Goal: Task Accomplishment & Management: Complete application form

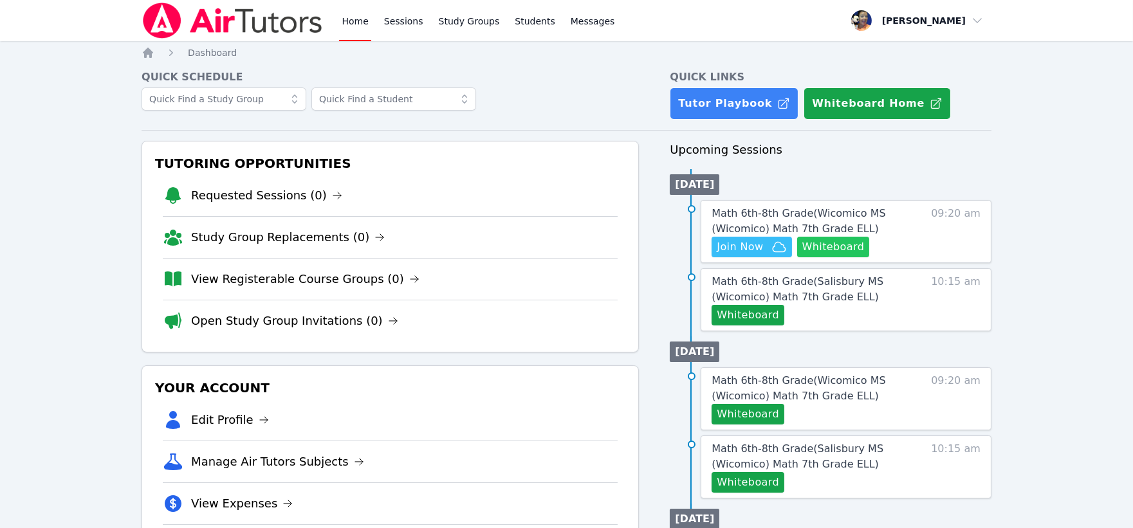
click at [829, 247] on button "Whiteboard" at bounding box center [833, 247] width 73 height 21
click at [749, 246] on span "Join Now" at bounding box center [740, 246] width 46 height 15
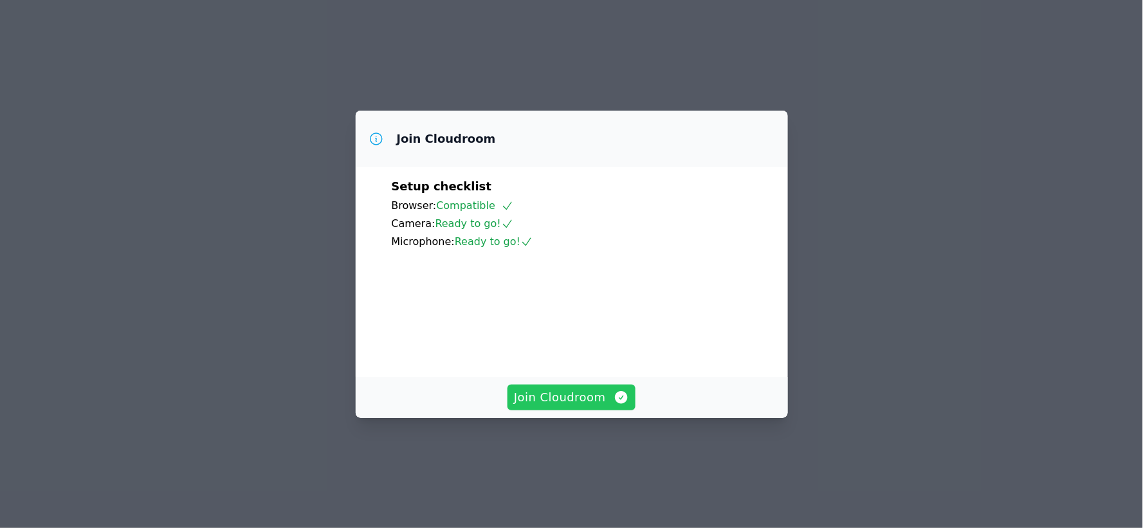
click at [573, 407] on span "Join Cloudroom" at bounding box center [571, 398] width 115 height 18
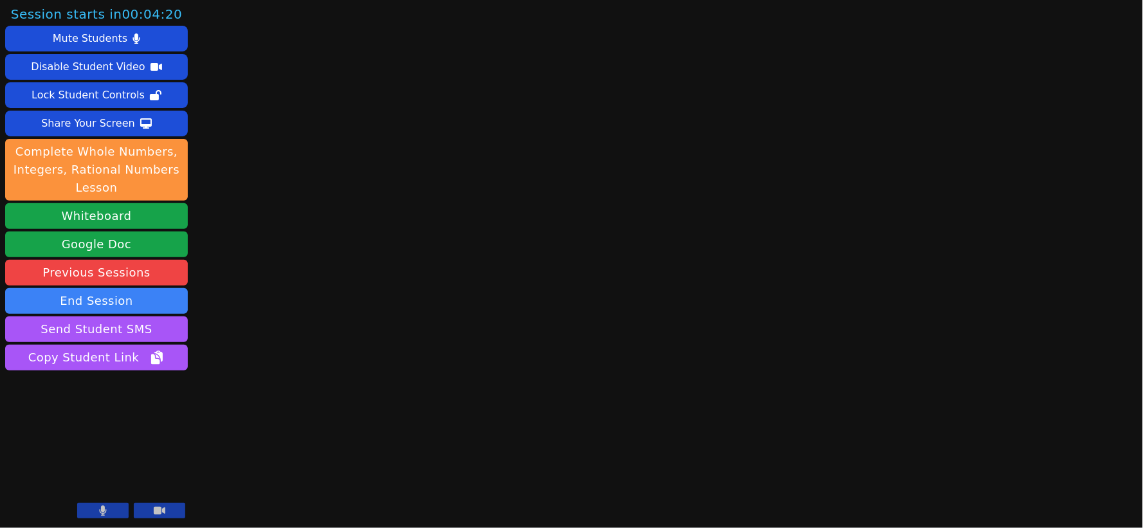
click at [88, 512] on button at bounding box center [102, 510] width 51 height 15
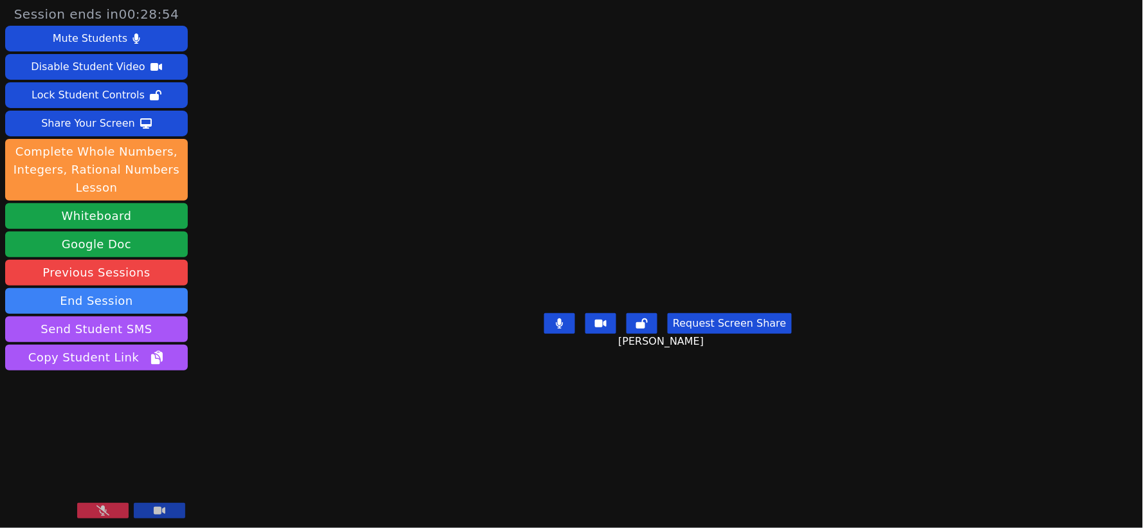
click at [107, 505] on button at bounding box center [102, 510] width 51 height 15
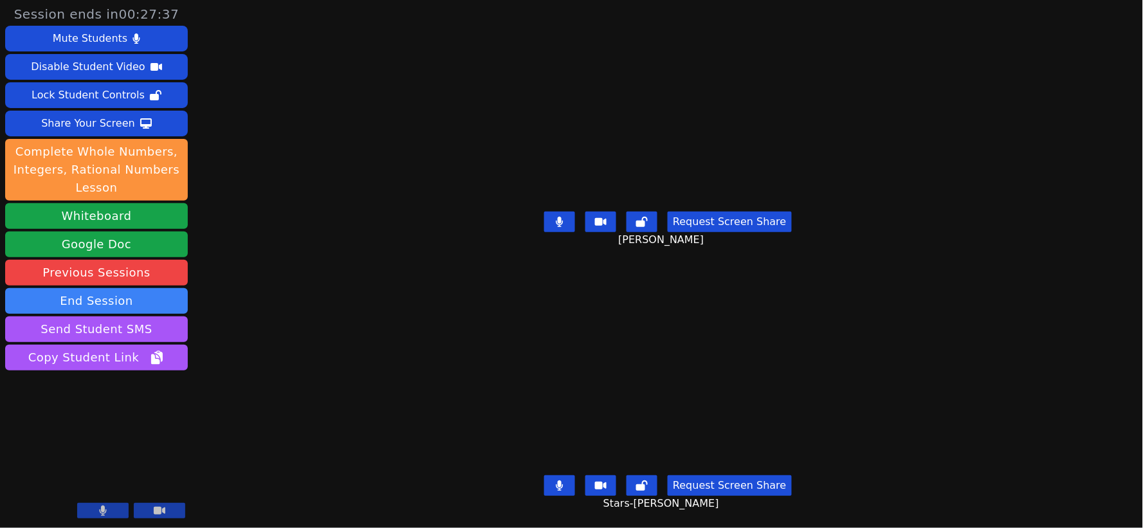
click at [560, 219] on icon at bounding box center [560, 222] width 8 height 10
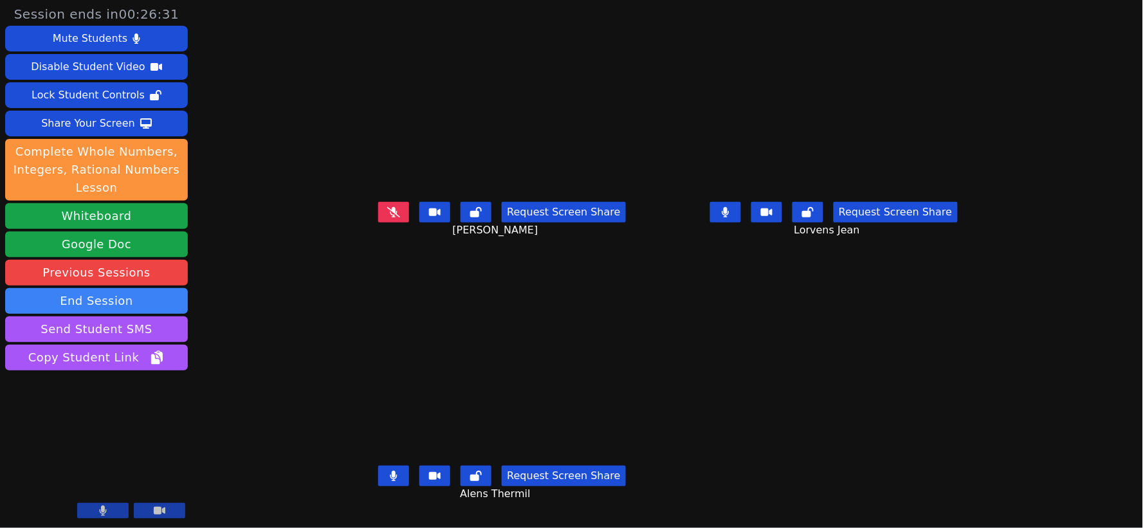
click at [730, 217] on icon at bounding box center [726, 212] width 8 height 10
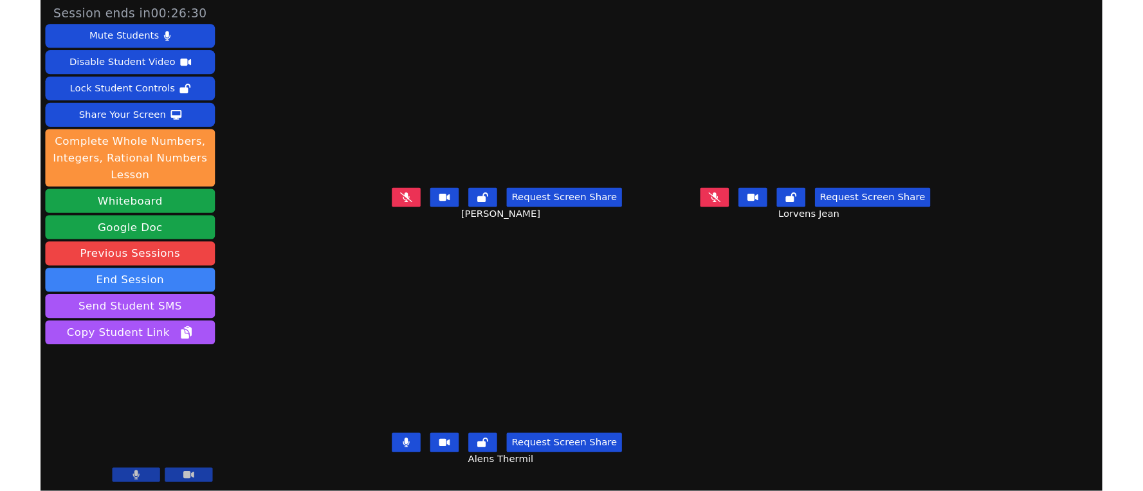
scroll to position [10, 0]
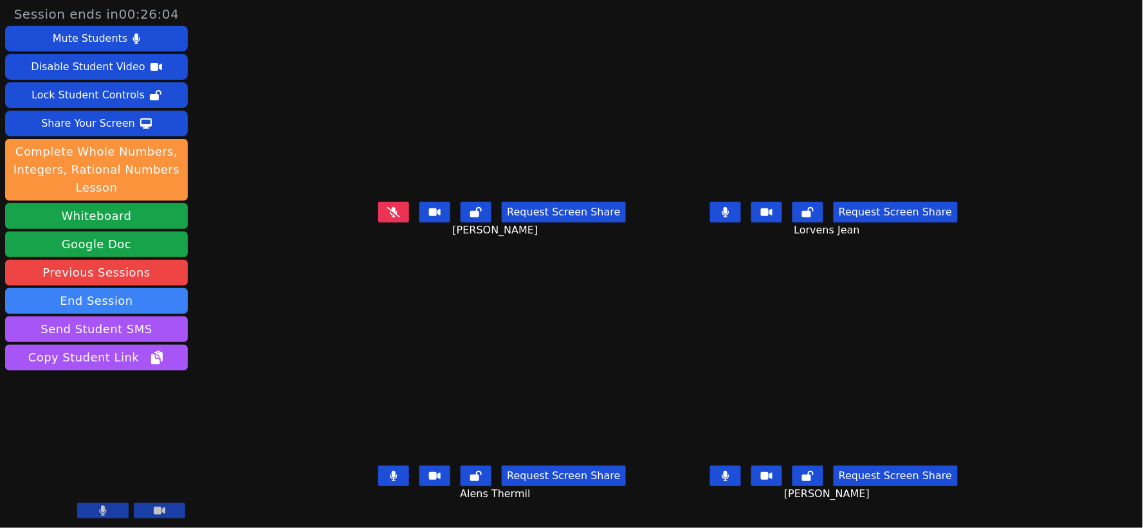
click at [390, 473] on icon at bounding box center [394, 476] width 8 height 10
click at [730, 208] on icon at bounding box center [726, 212] width 8 height 10
click at [730, 472] on icon at bounding box center [726, 476] width 8 height 10
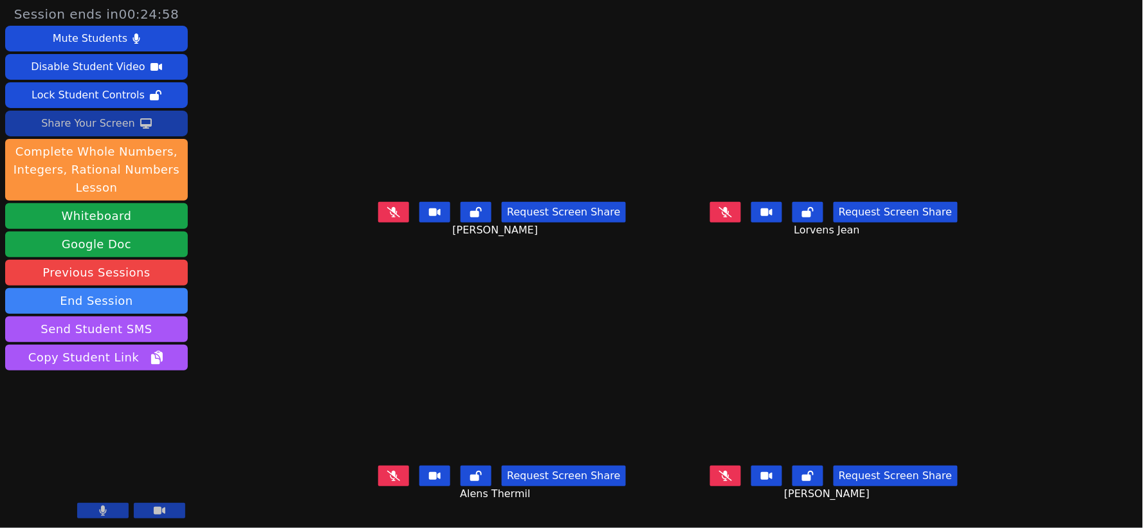
click at [111, 127] on div "Share Your Screen" at bounding box center [88, 123] width 94 height 21
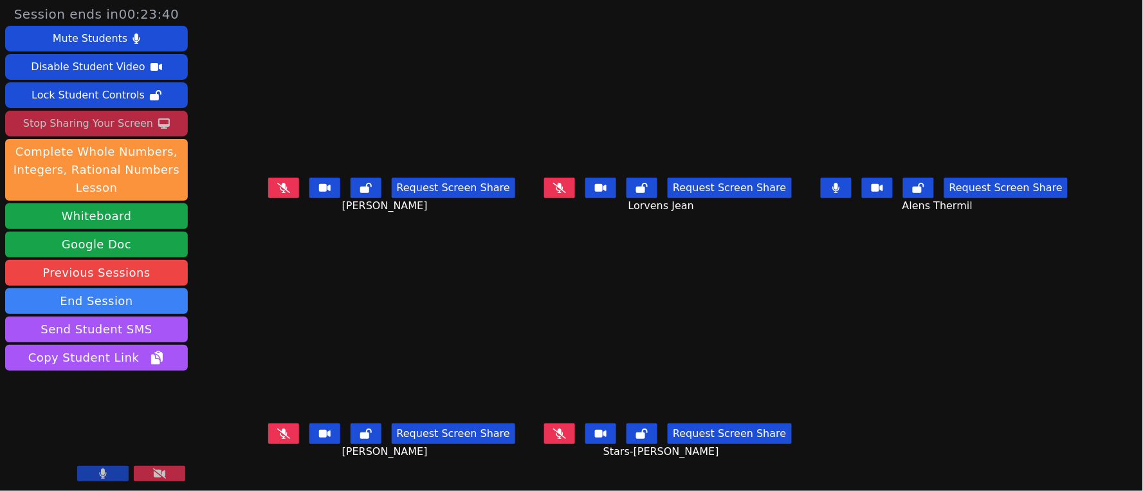
scroll to position [0, 0]
click at [558, 193] on icon at bounding box center [559, 188] width 13 height 10
click at [562, 435] on icon at bounding box center [559, 434] width 13 height 10
click at [277, 432] on icon at bounding box center [283, 434] width 13 height 10
click at [277, 193] on icon at bounding box center [283, 188] width 13 height 10
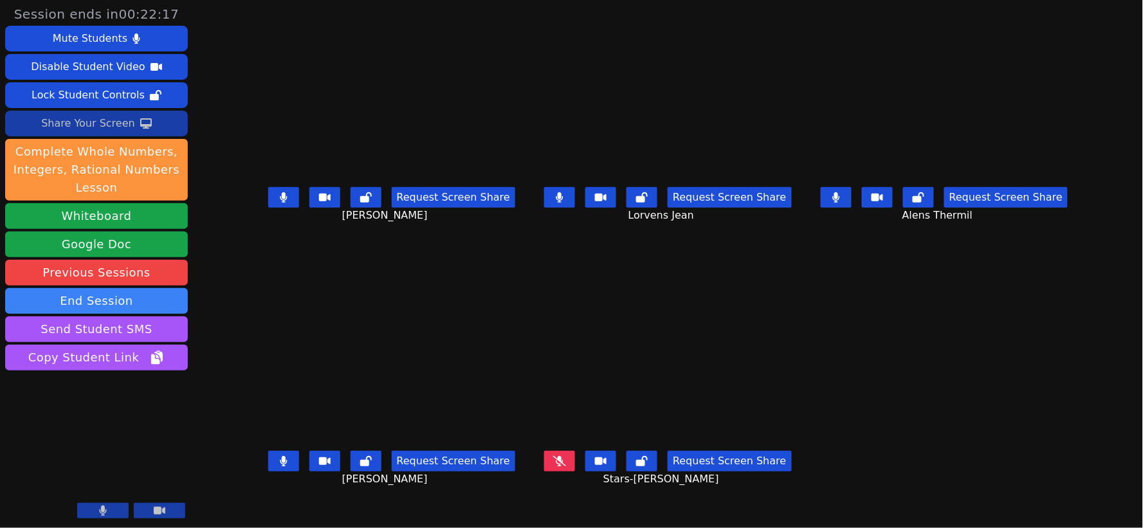
click at [97, 122] on div "Share Your Screen" at bounding box center [88, 123] width 94 height 21
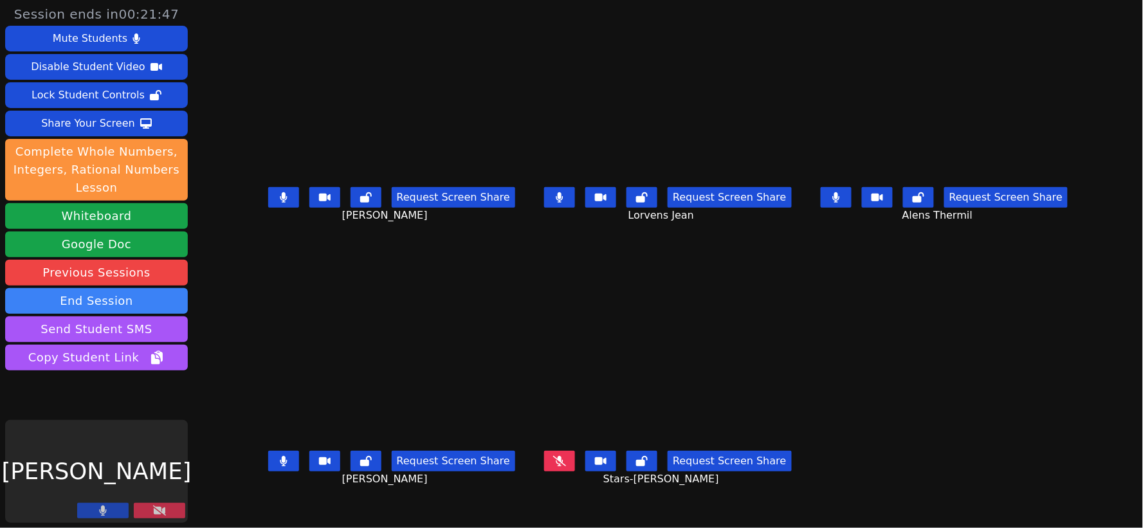
click at [159, 512] on icon at bounding box center [159, 511] width 13 height 10
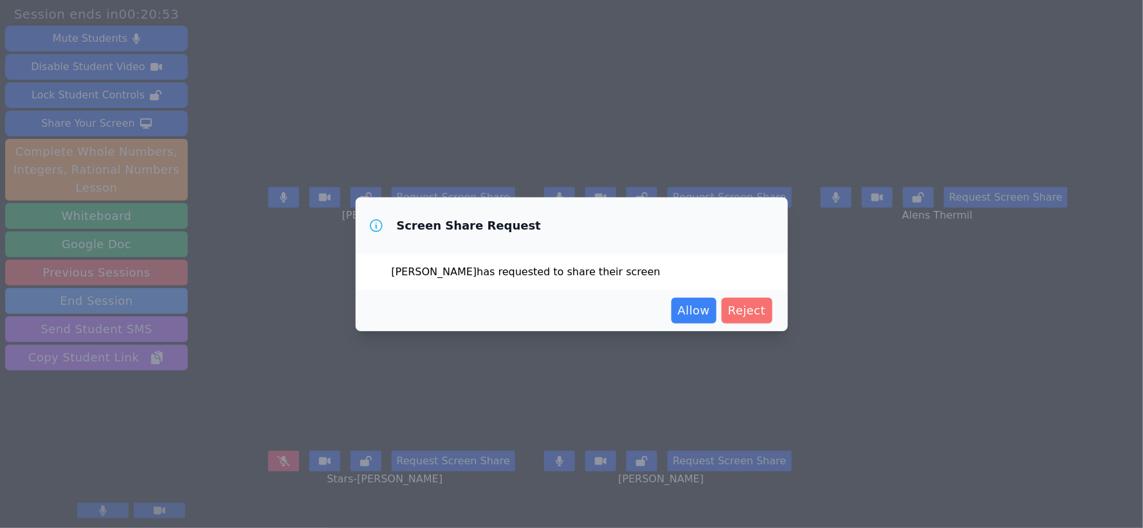
click at [761, 311] on span "Reject" at bounding box center [747, 311] width 38 height 18
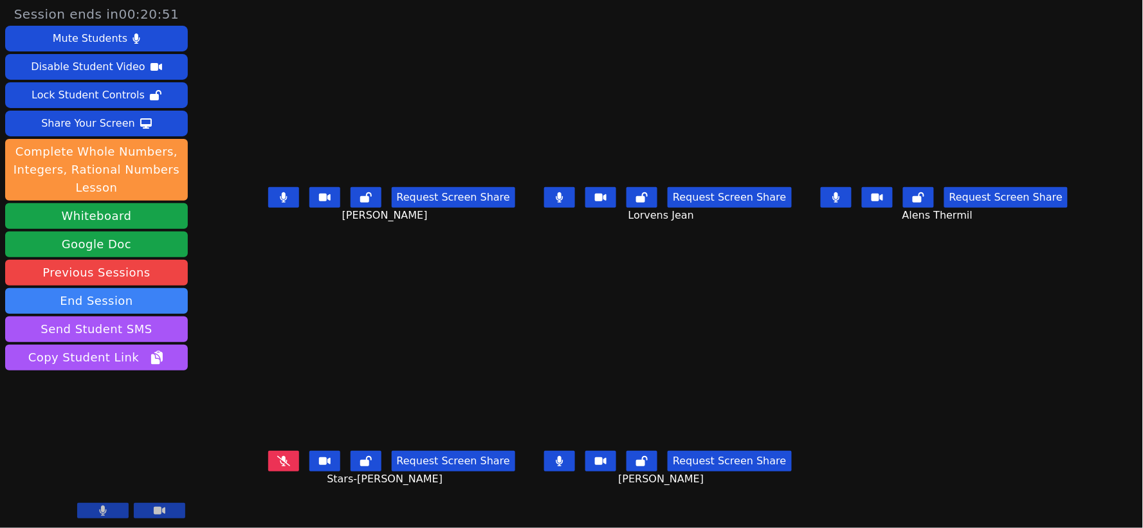
click at [568, 461] on button at bounding box center [559, 461] width 31 height 21
click at [257, 190] on div "Request Screen Share Guervensley Charles" at bounding box center [391, 207] width 269 height 51
click at [277, 203] on icon at bounding box center [283, 197] width 13 height 10
click at [840, 203] on icon at bounding box center [836, 197] width 7 height 10
click at [268, 203] on button at bounding box center [283, 197] width 31 height 21
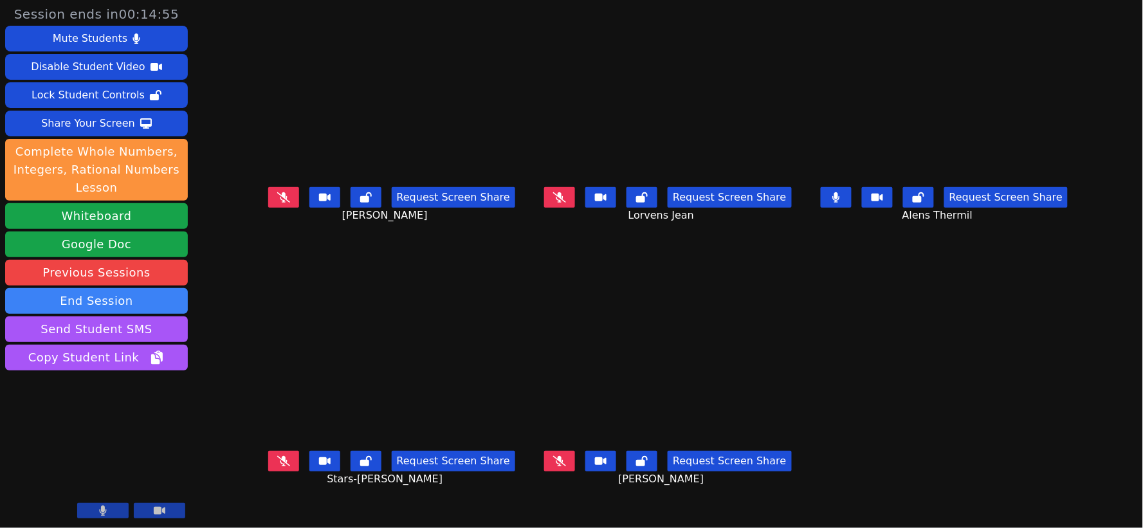
click at [268, 195] on button at bounding box center [283, 197] width 31 height 21
click at [852, 200] on button at bounding box center [836, 197] width 31 height 21
click at [563, 197] on button at bounding box center [559, 197] width 31 height 21
click at [280, 202] on icon at bounding box center [283, 197] width 7 height 10
click at [555, 208] on button at bounding box center [559, 197] width 31 height 21
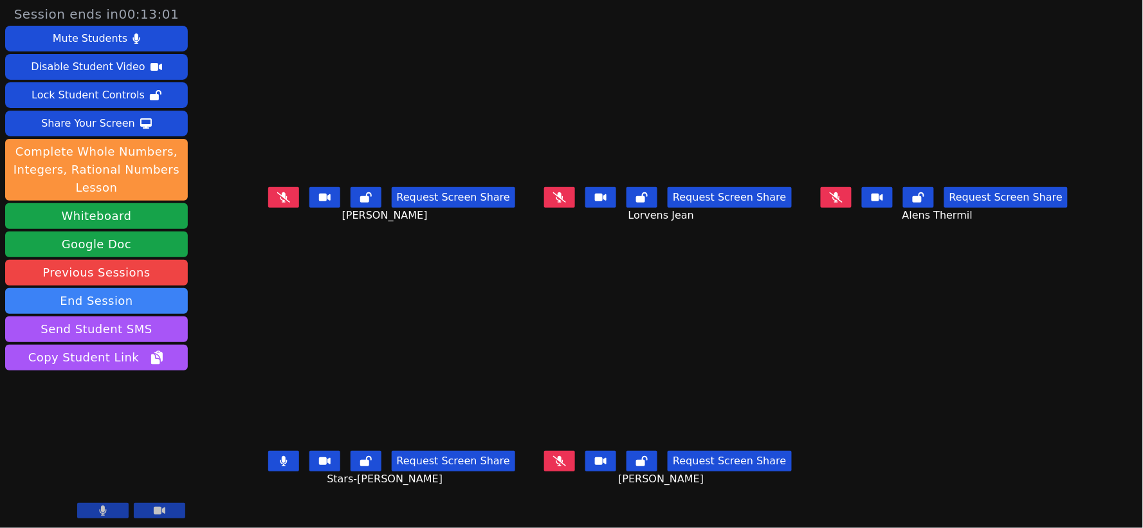
click at [268, 464] on button at bounding box center [283, 461] width 31 height 21
click at [280, 467] on icon at bounding box center [283, 461] width 7 height 10
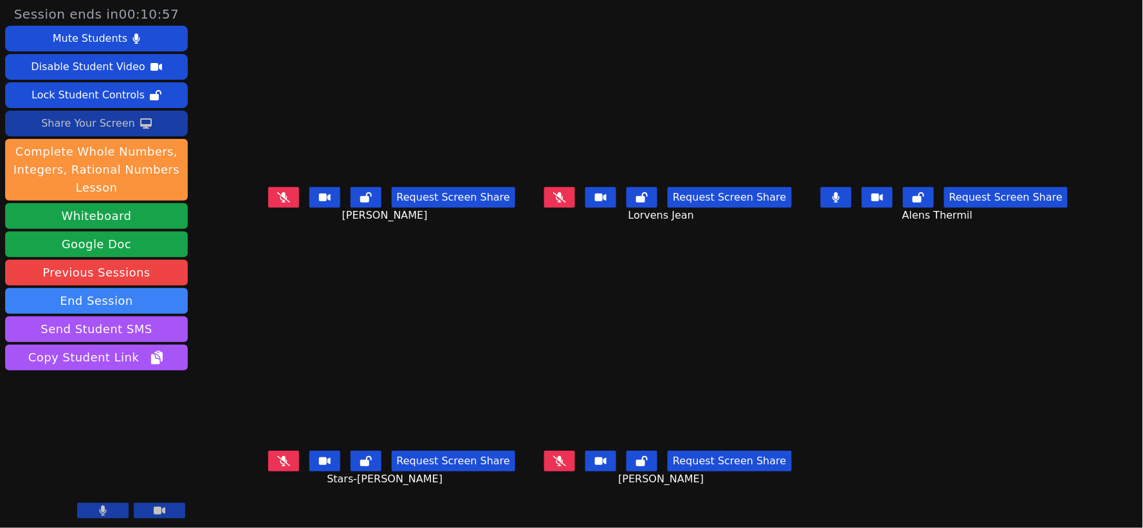
click at [77, 117] on div "Share Your Screen" at bounding box center [88, 123] width 94 height 21
click at [88, 125] on div "Share Your Screen" at bounding box center [88, 123] width 94 height 21
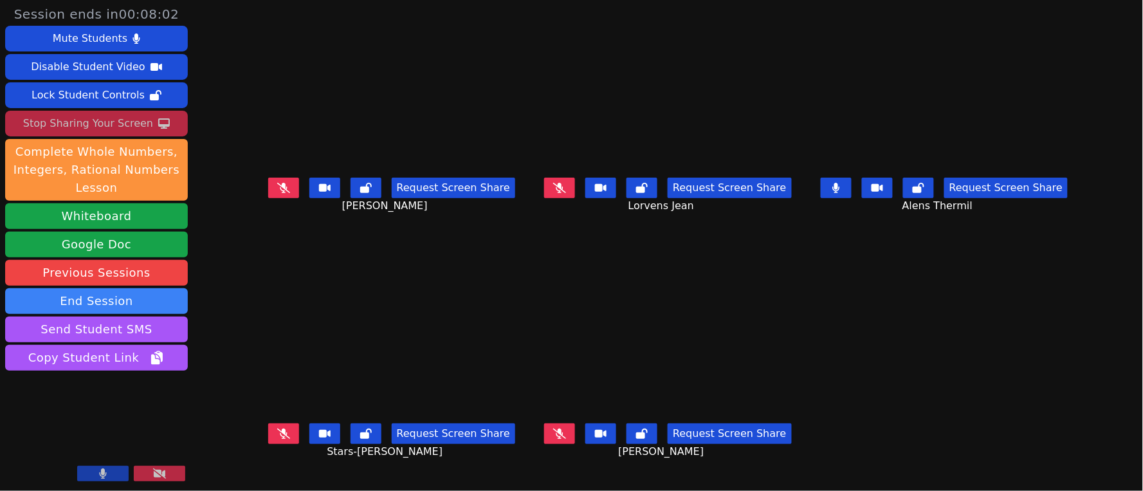
click at [555, 196] on button at bounding box center [559, 188] width 31 height 21
click at [562, 189] on button at bounding box center [559, 188] width 31 height 21
click at [840, 193] on icon at bounding box center [837, 188] width 8 height 10
click at [277, 193] on icon at bounding box center [283, 188] width 13 height 10
click at [277, 436] on icon at bounding box center [283, 434] width 13 height 10
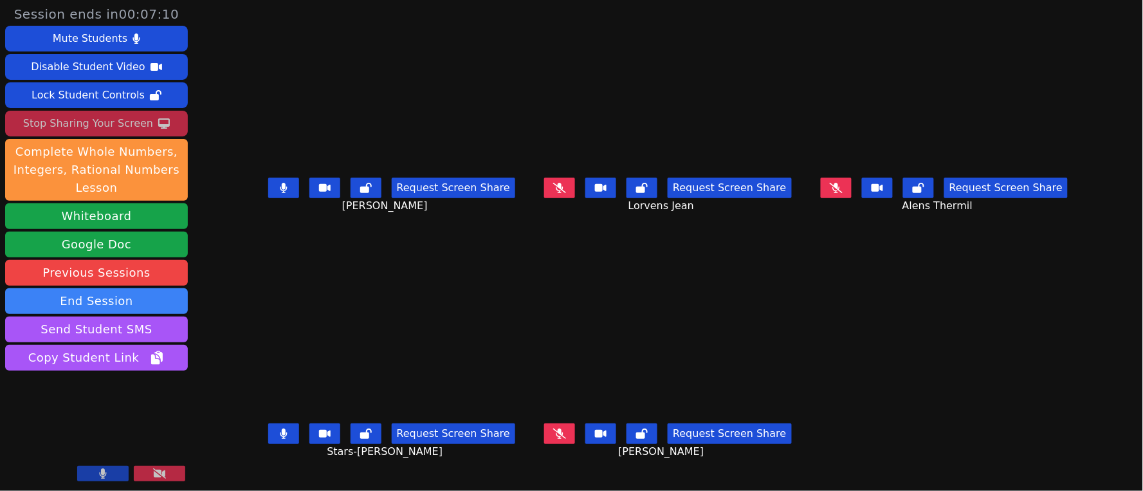
click at [280, 436] on icon at bounding box center [283, 434] width 7 height 10
drag, startPoint x: 241, startPoint y: 196, endPoint x: 299, endPoint y: 194, distance: 57.3
click at [268, 195] on button at bounding box center [283, 188] width 31 height 21
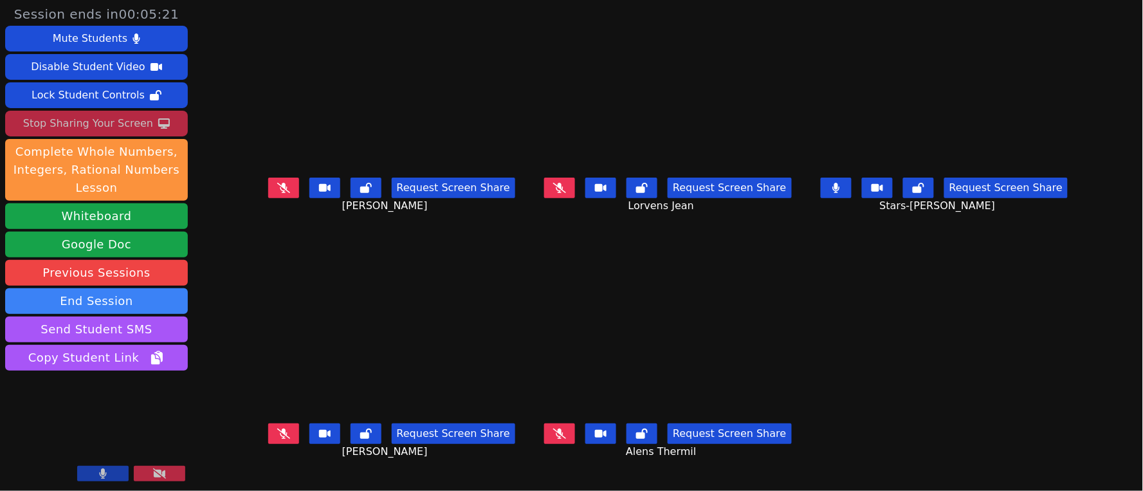
click at [557, 432] on icon at bounding box center [559, 434] width 13 height 10
click at [559, 434] on icon at bounding box center [560, 434] width 8 height 10
click at [161, 474] on icon at bounding box center [159, 473] width 13 height 10
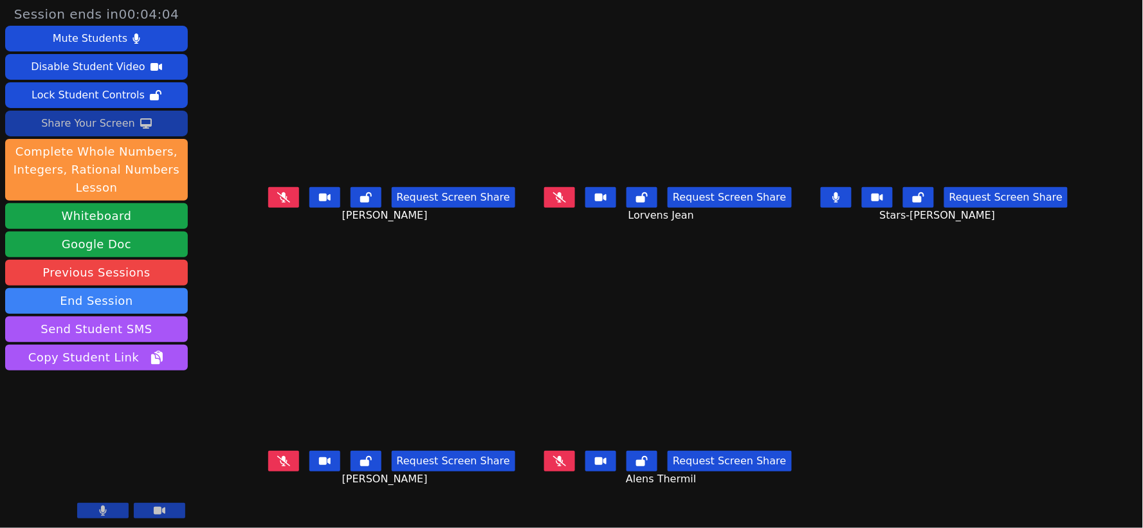
click at [109, 118] on div "Share Your Screen" at bounding box center [88, 123] width 94 height 21
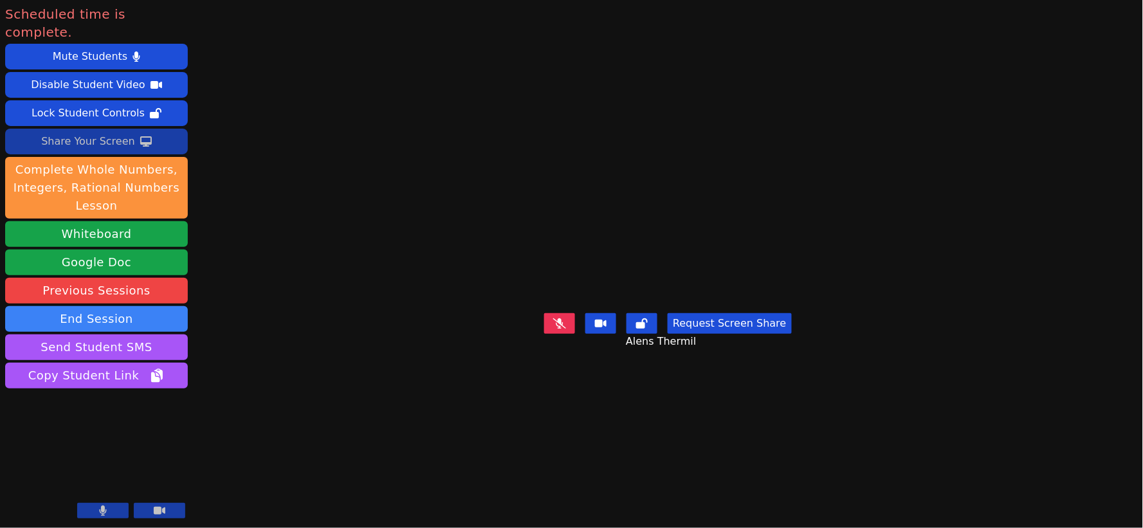
click at [163, 505] on button at bounding box center [159, 510] width 51 height 15
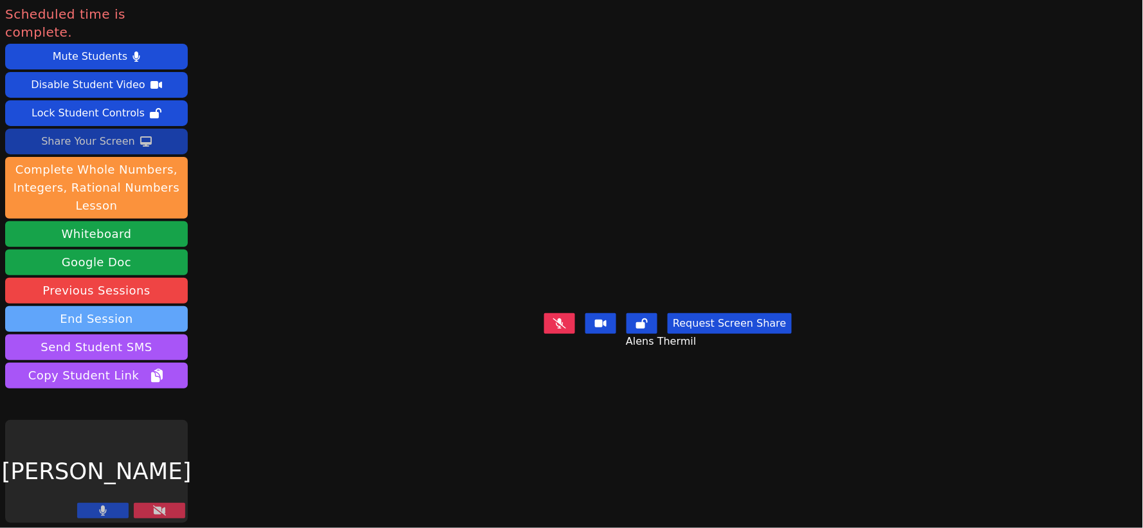
click at [95, 306] on button "End Session" at bounding box center [96, 319] width 183 height 26
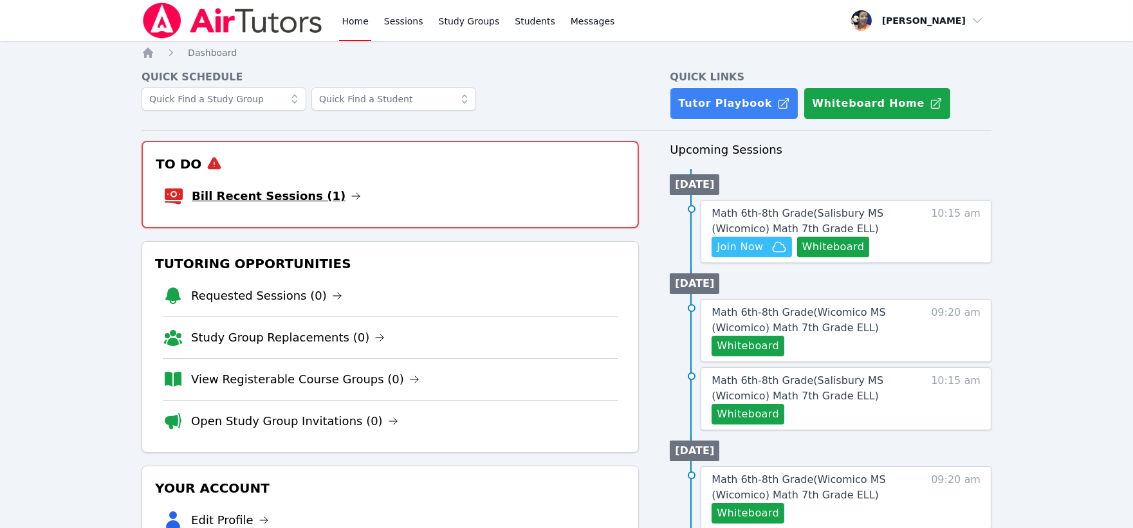
click at [263, 196] on link "Bill Recent Sessions (1)" at bounding box center [276, 196] width 169 height 18
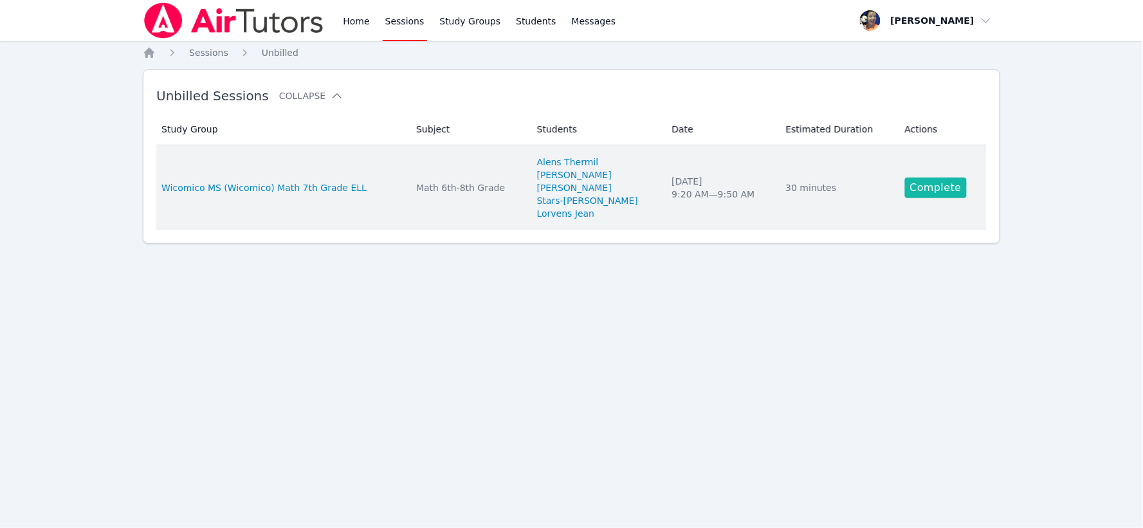
click at [932, 189] on link "Complete" at bounding box center [936, 188] width 62 height 21
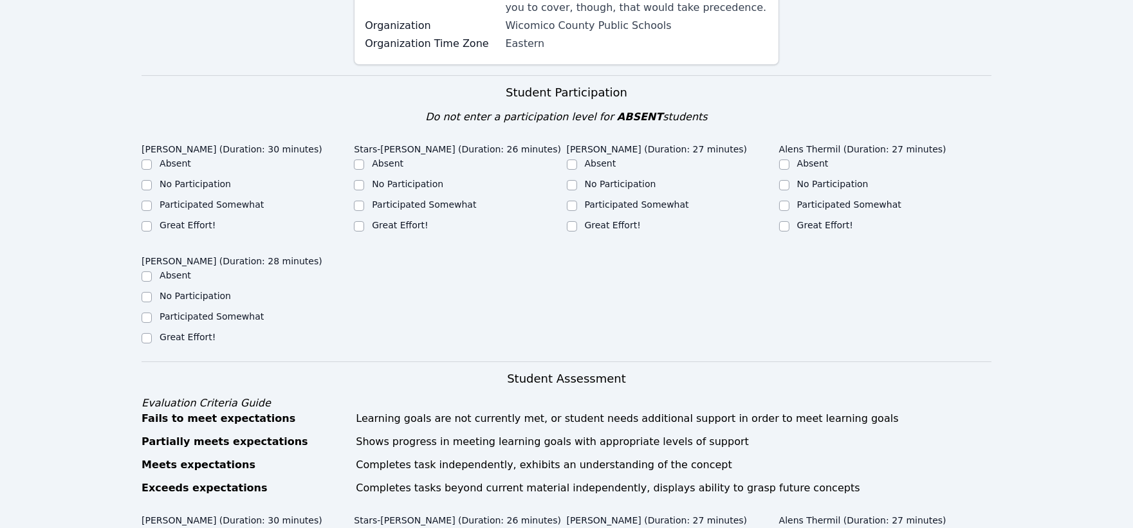
scroll to position [286, 0]
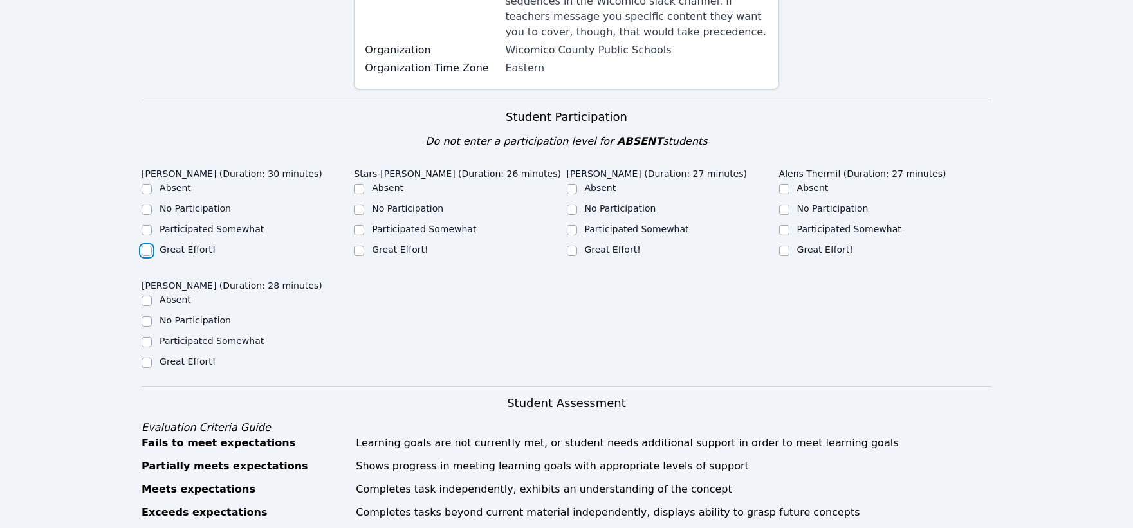
click at [147, 246] on input "Great Effort!" at bounding box center [147, 251] width 10 height 10
checkbox input "true"
click at [362, 246] on input "Great Effort!" at bounding box center [359, 251] width 10 height 10
checkbox input "true"
click at [574, 246] on input "Great Effort!" at bounding box center [572, 251] width 10 height 10
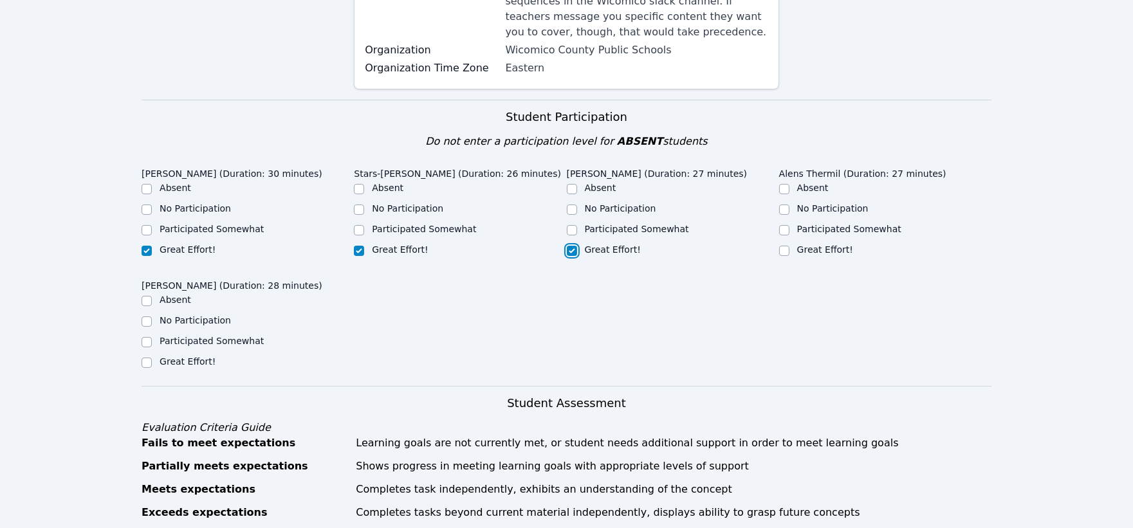
checkbox input "true"
drag, startPoint x: 786, startPoint y: 238, endPoint x: 682, endPoint y: 261, distance: 106.2
click at [784, 246] on input "Great Effort!" at bounding box center [784, 251] width 10 height 10
checkbox input "true"
click at [148, 358] on input "Great Effort!" at bounding box center [147, 363] width 10 height 10
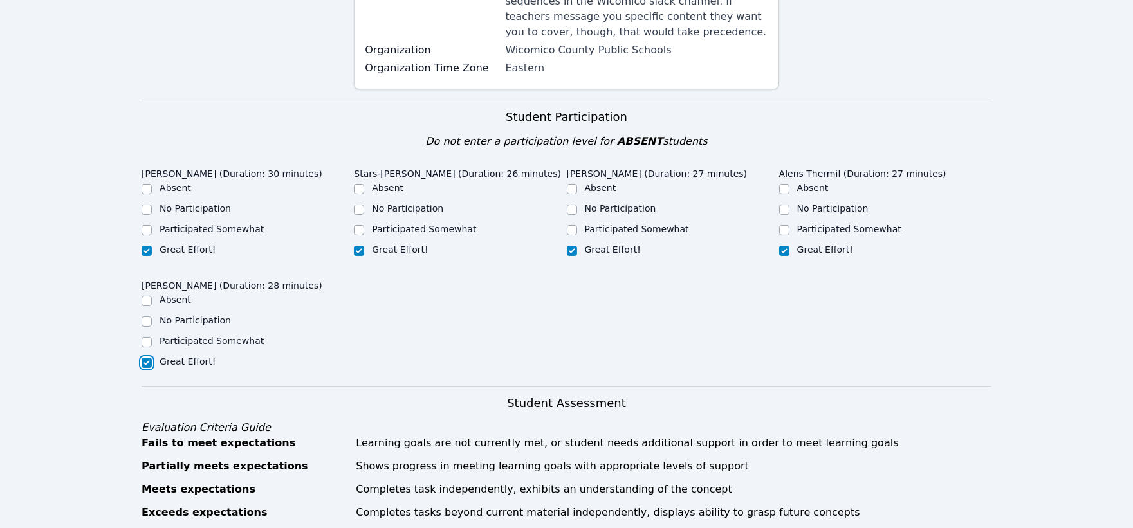
checkbox input "true"
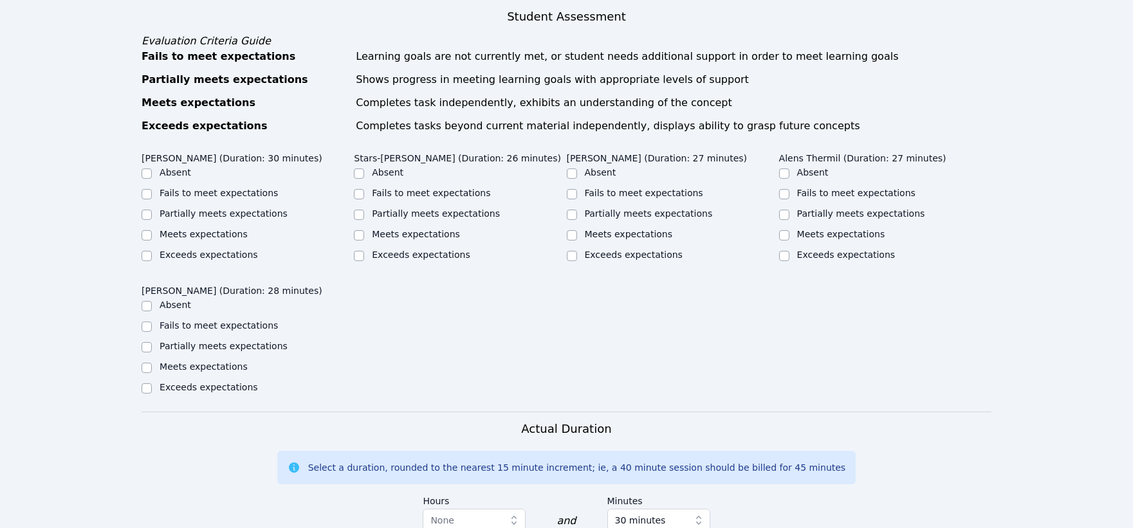
scroll to position [715, 0]
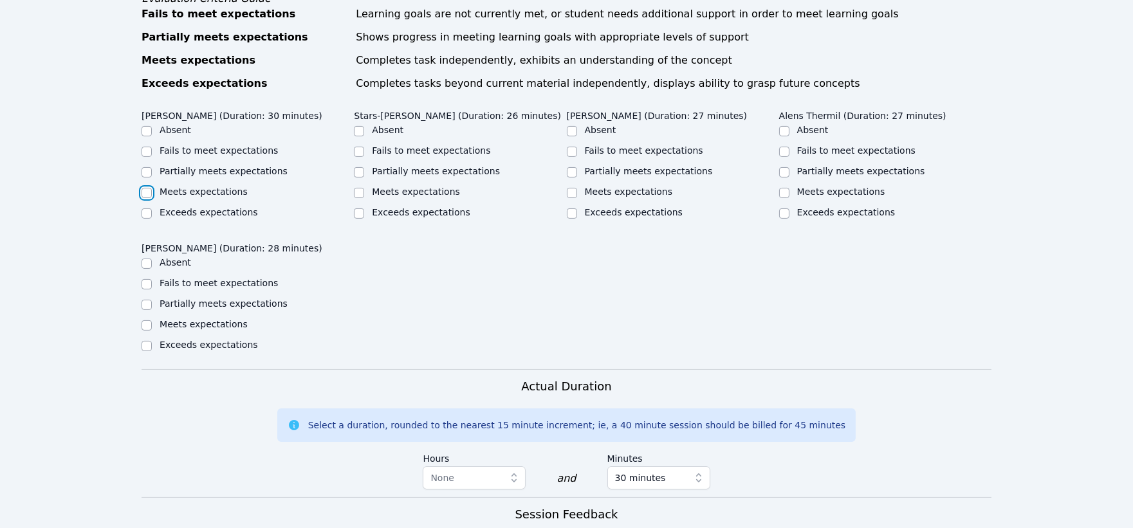
click at [146, 188] on input "Meets expectations" at bounding box center [147, 193] width 10 height 10
checkbox input "true"
click at [361, 208] on input "Exceeds expectations" at bounding box center [359, 213] width 10 height 10
checkbox input "true"
click at [569, 188] on input "Meets expectations" at bounding box center [572, 193] width 10 height 10
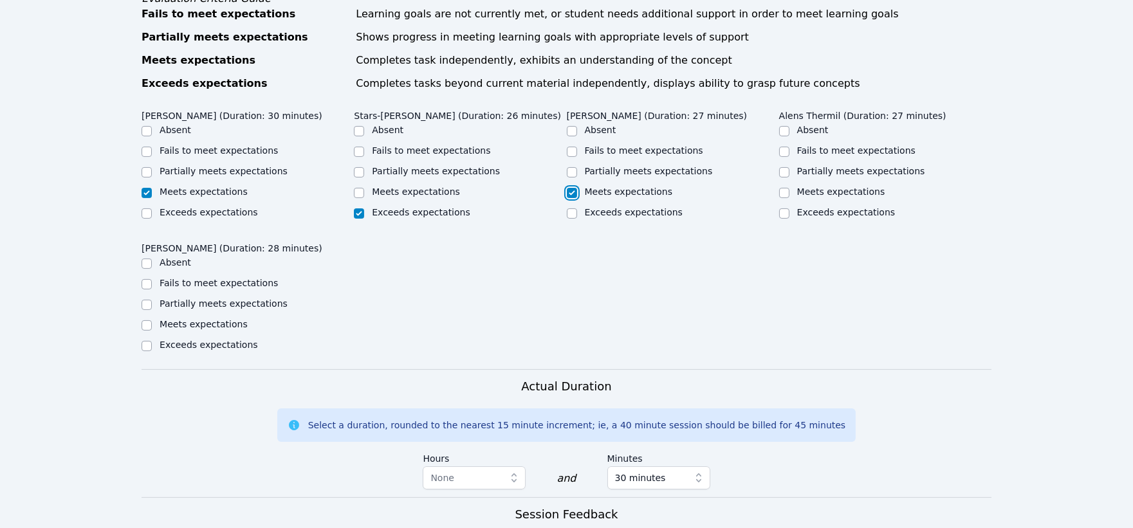
checkbox input "true"
click at [788, 188] on input "Meets expectations" at bounding box center [784, 193] width 10 height 10
checkbox input "true"
click at [147, 320] on input "Meets expectations" at bounding box center [147, 325] width 10 height 10
checkbox input "true"
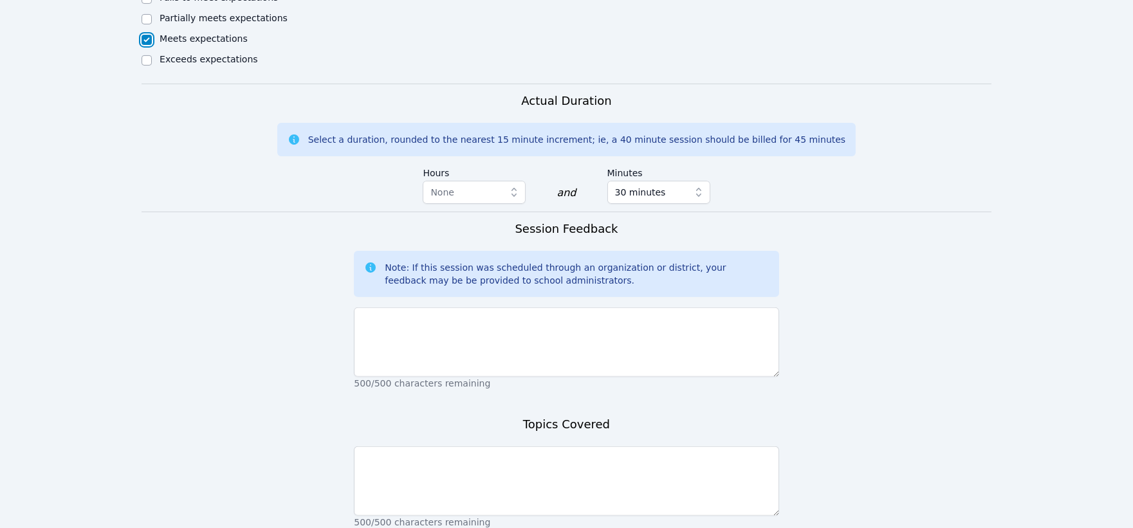
scroll to position [1072, 0]
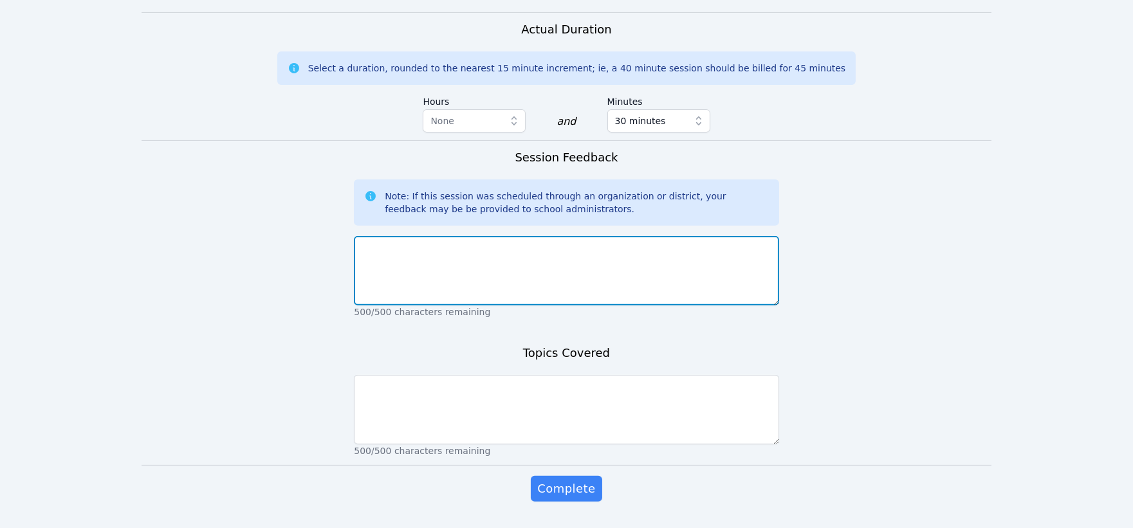
click at [635, 254] on textarea at bounding box center [566, 270] width 425 height 69
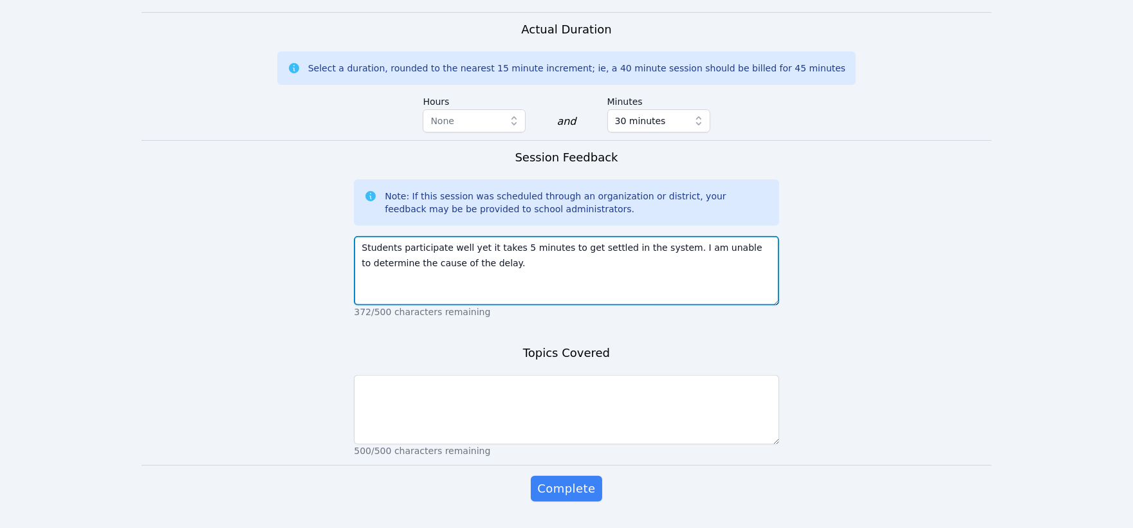
scroll to position [1091, 0]
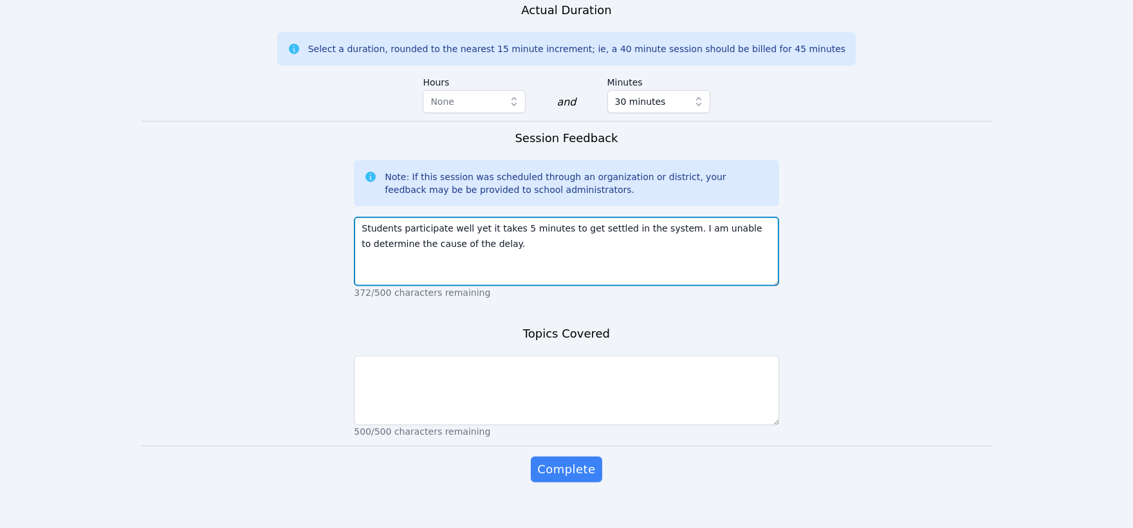
type textarea "Students participate well yet it takes 5 minutes to get settled in the system. …"
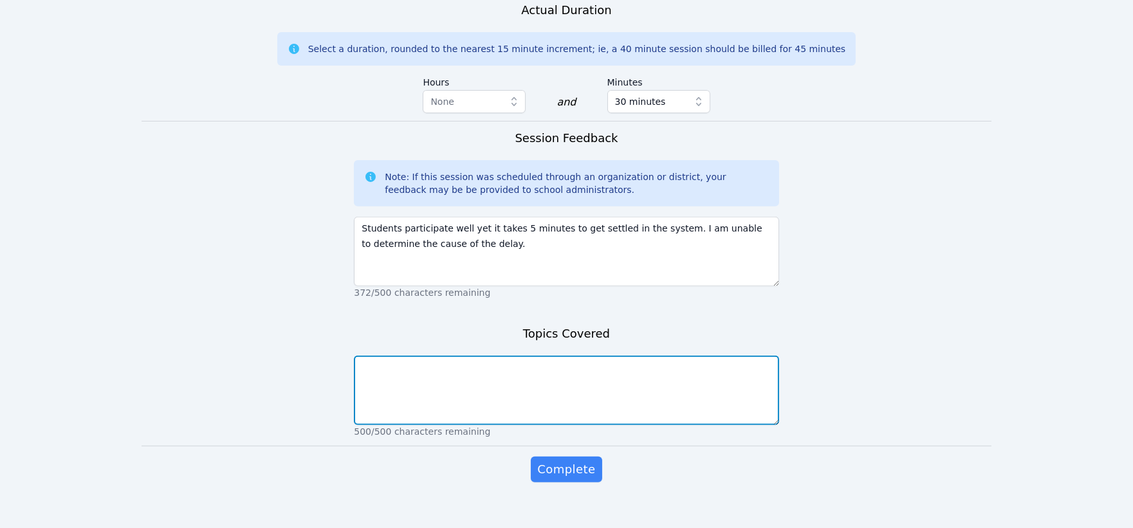
click at [612, 358] on textarea at bounding box center [566, 390] width 425 height 69
click at [380, 365] on textarea "Students are working on the number sense concepts as the foundation for T-chart…" at bounding box center [566, 390] width 425 height 69
type textarea "Students are working on the number sense concepts as the foundation for T-chart…"
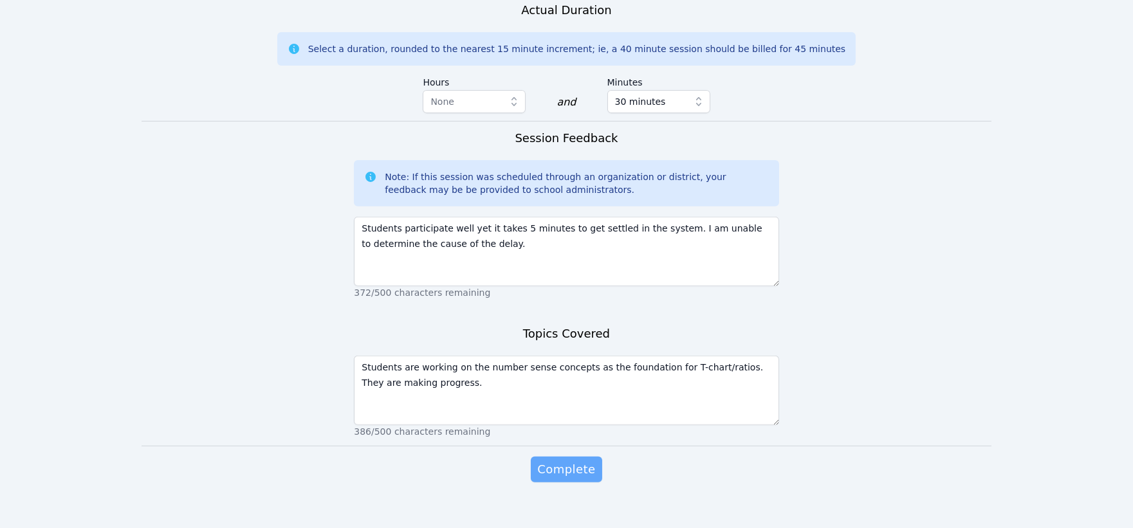
click at [569, 461] on span "Complete" at bounding box center [566, 470] width 58 height 18
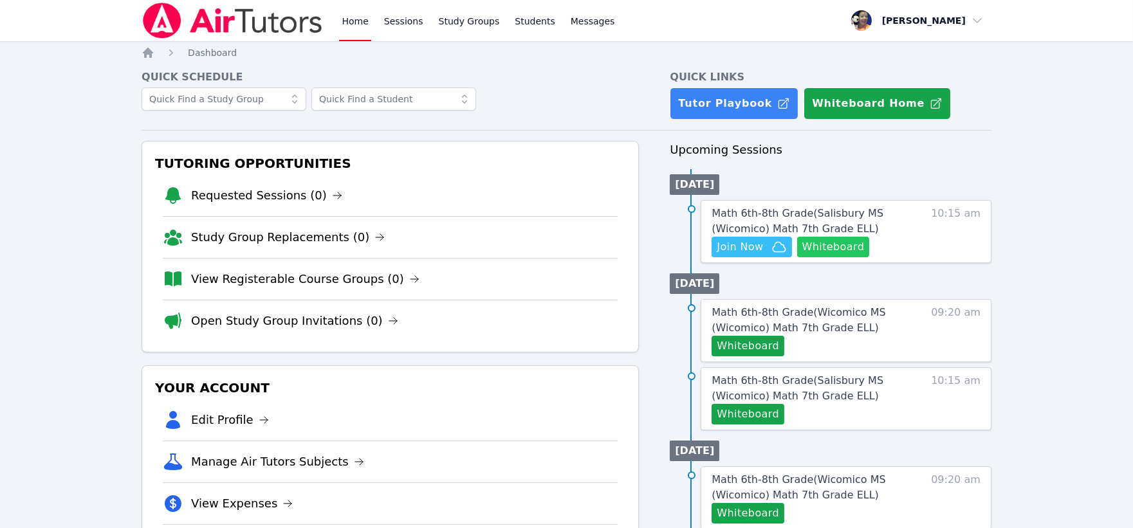
click at [833, 246] on button "Whiteboard" at bounding box center [833, 247] width 73 height 21
click at [787, 216] on span "Math 6th-8th Grade ( [GEOGRAPHIC_DATA] (Wicomico) Math 7th Grade ELL )" at bounding box center [798, 221] width 172 height 28
click at [752, 243] on span "Join Now" at bounding box center [740, 246] width 46 height 15
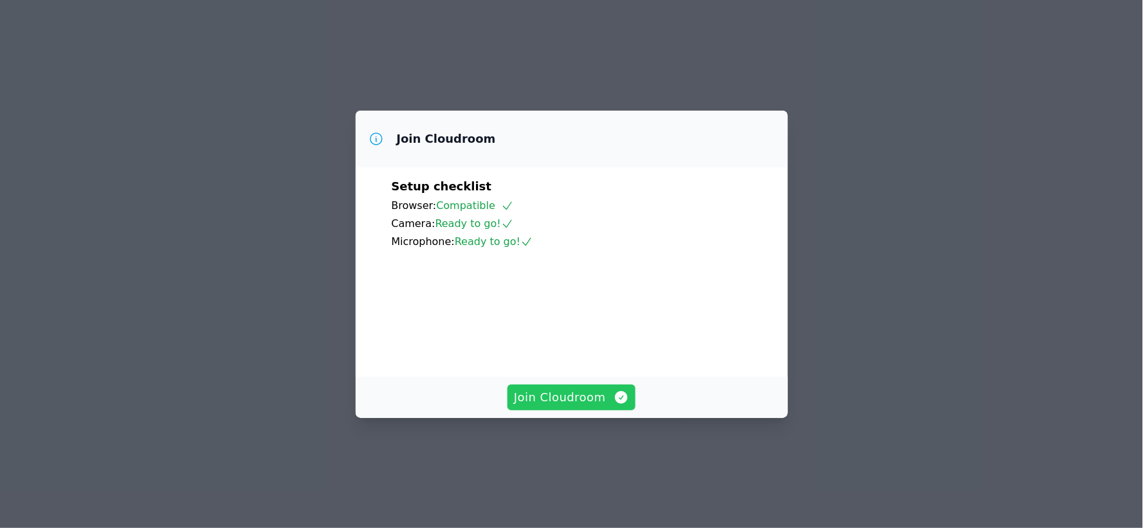
click at [553, 407] on span "Join Cloudroom" at bounding box center [571, 398] width 115 height 18
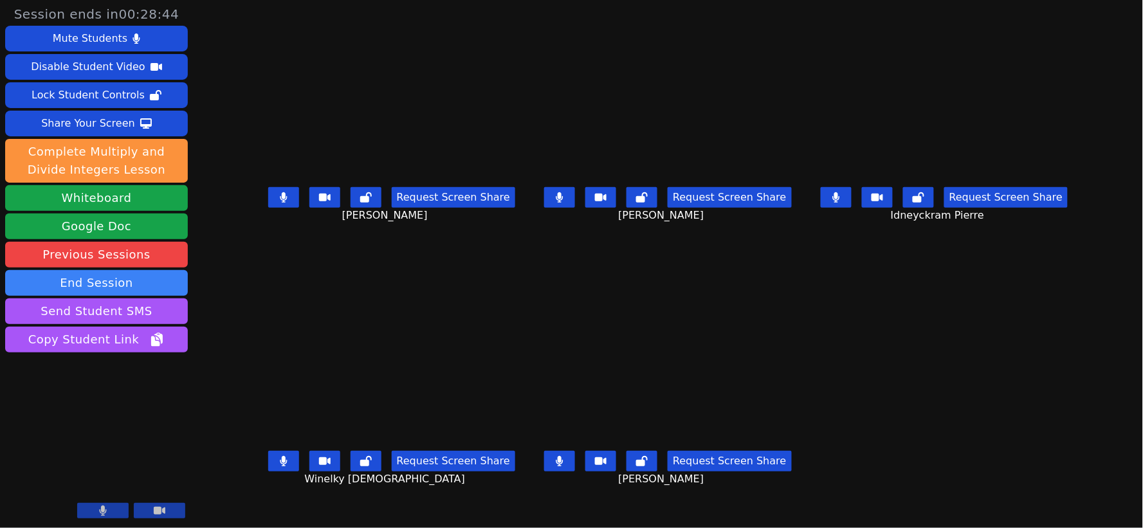
click at [840, 203] on icon at bounding box center [837, 197] width 8 height 10
click at [564, 203] on icon at bounding box center [560, 197] width 8 height 10
click at [268, 201] on button at bounding box center [283, 197] width 31 height 21
click at [569, 455] on button at bounding box center [559, 461] width 31 height 21
click at [280, 467] on icon at bounding box center [283, 461] width 7 height 10
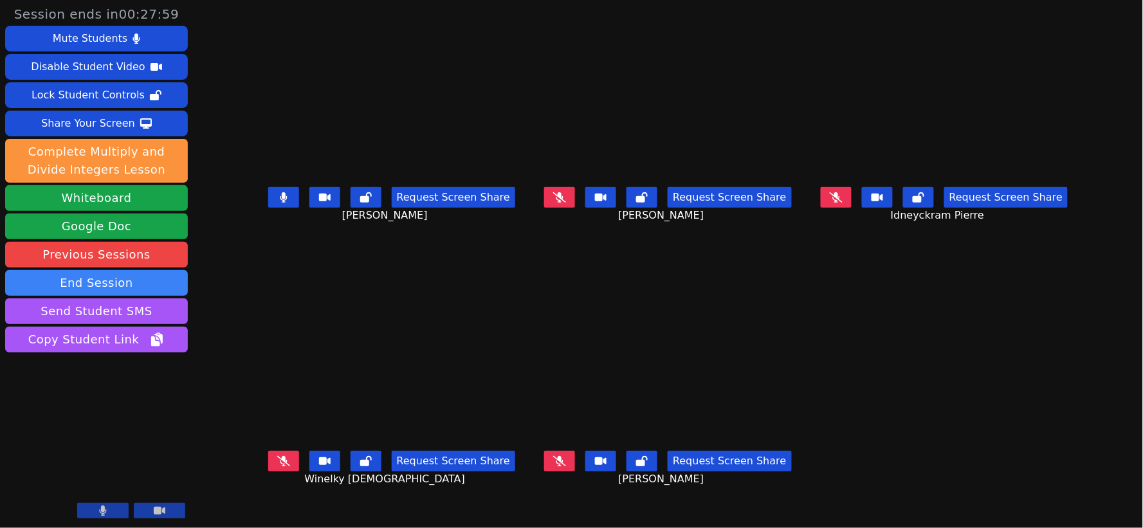
click at [277, 462] on icon at bounding box center [283, 461] width 13 height 10
click at [561, 463] on icon at bounding box center [559, 461] width 13 height 10
click at [843, 203] on icon at bounding box center [836, 197] width 13 height 10
click at [562, 203] on icon at bounding box center [559, 197] width 13 height 10
click at [268, 208] on button at bounding box center [283, 197] width 31 height 21
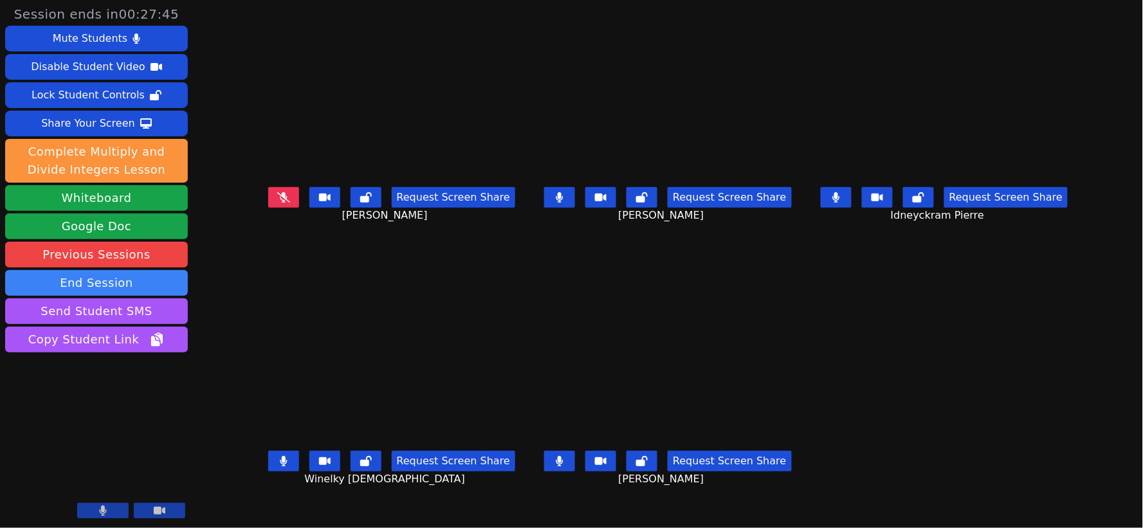
click at [351, 207] on button at bounding box center [366, 197] width 31 height 21
click at [280, 203] on icon at bounding box center [284, 197] width 8 height 10
click at [277, 203] on icon at bounding box center [283, 197] width 13 height 10
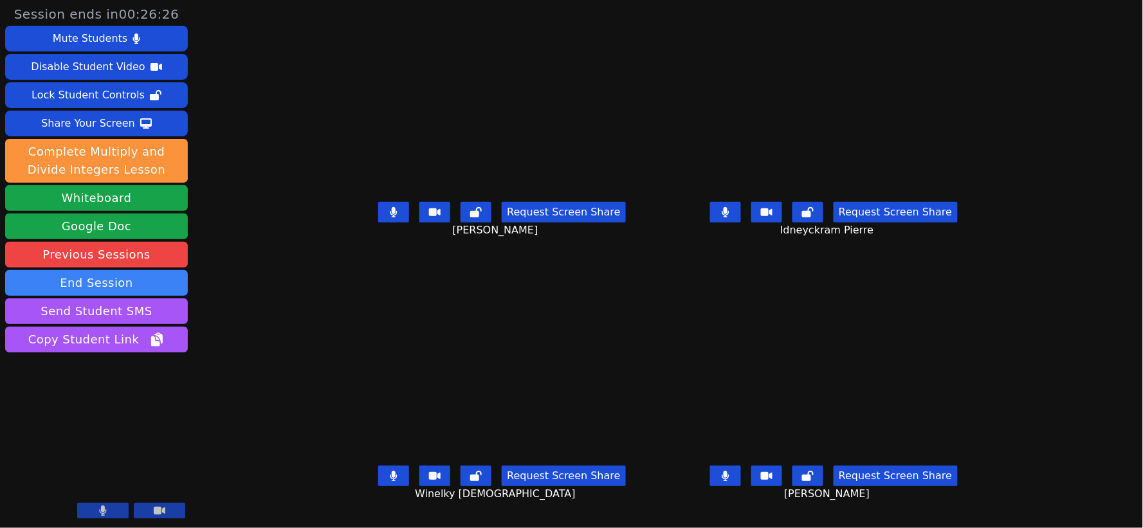
click at [391, 481] on icon at bounding box center [394, 476] width 7 height 10
click at [741, 479] on button at bounding box center [725, 476] width 31 height 21
click at [741, 221] on button at bounding box center [725, 212] width 31 height 21
click at [390, 216] on icon at bounding box center [394, 212] width 8 height 10
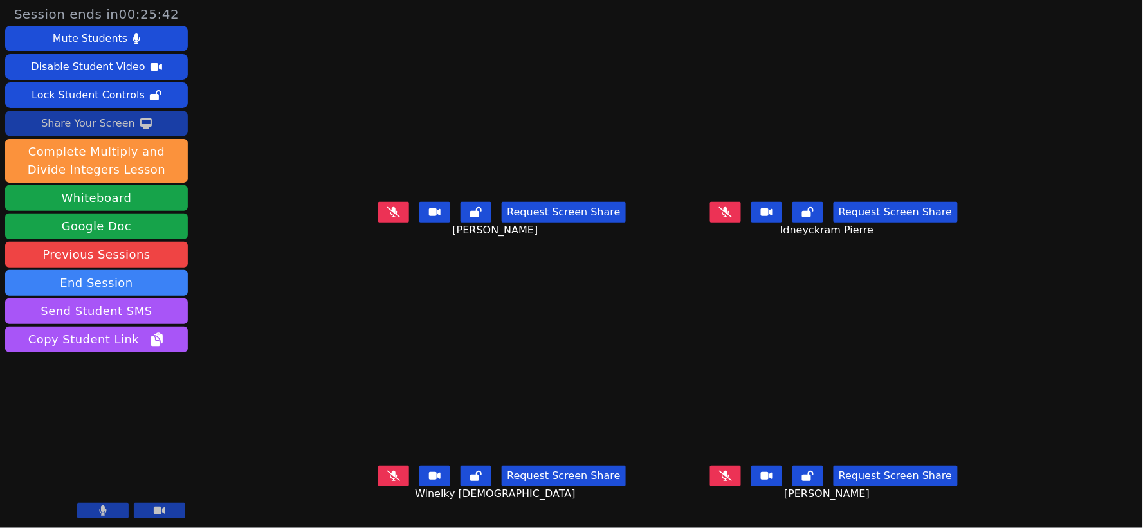
click at [89, 127] on div "Share Your Screen" at bounding box center [88, 123] width 94 height 21
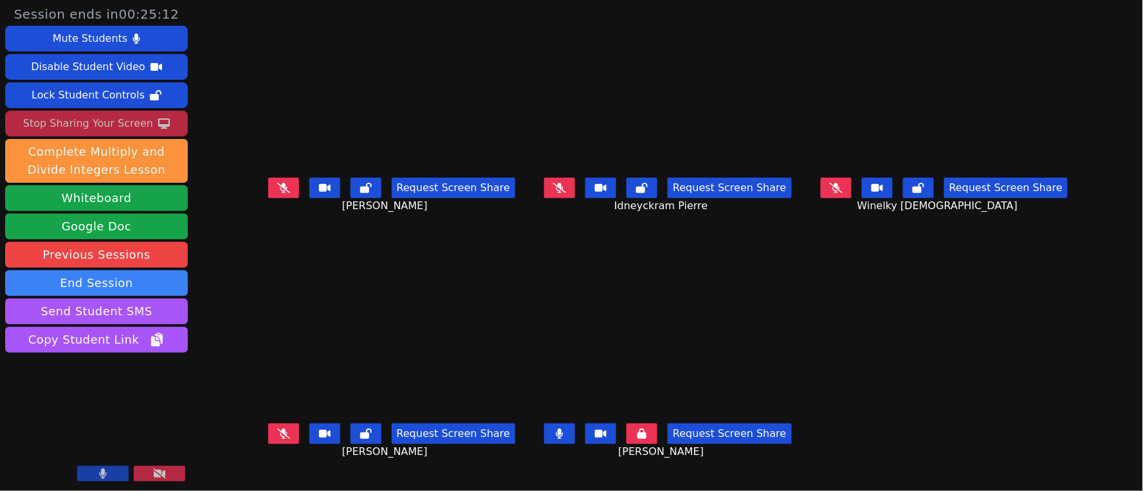
click at [561, 436] on icon at bounding box center [560, 434] width 7 height 10
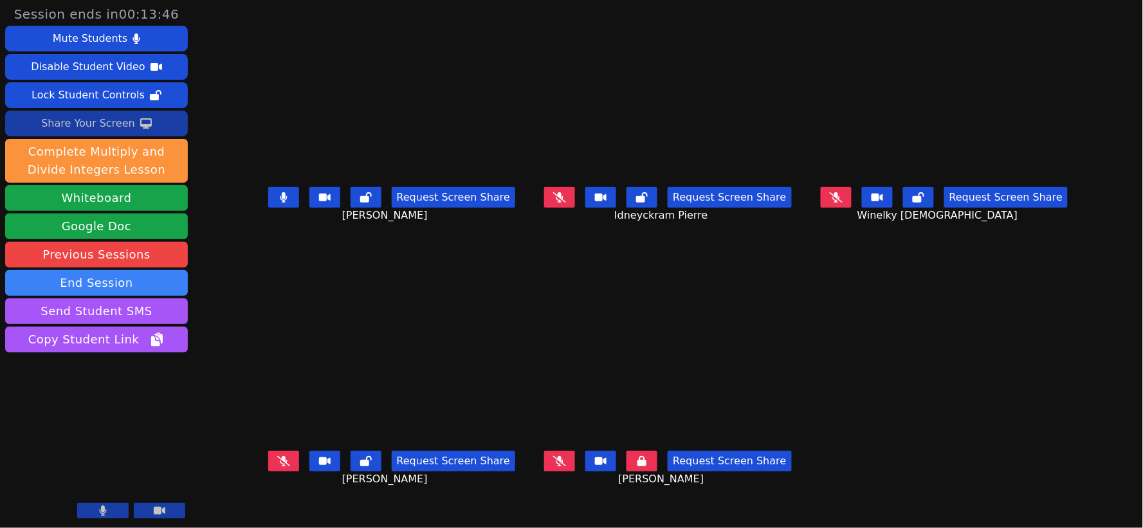
click at [98, 127] on div "Share Your Screen" at bounding box center [88, 123] width 94 height 21
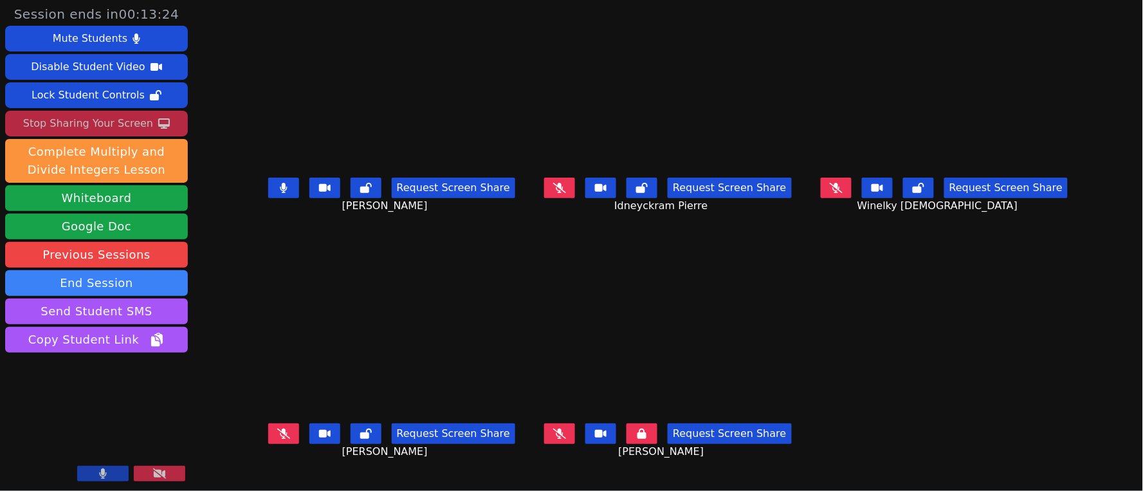
click at [280, 193] on icon at bounding box center [284, 188] width 8 height 10
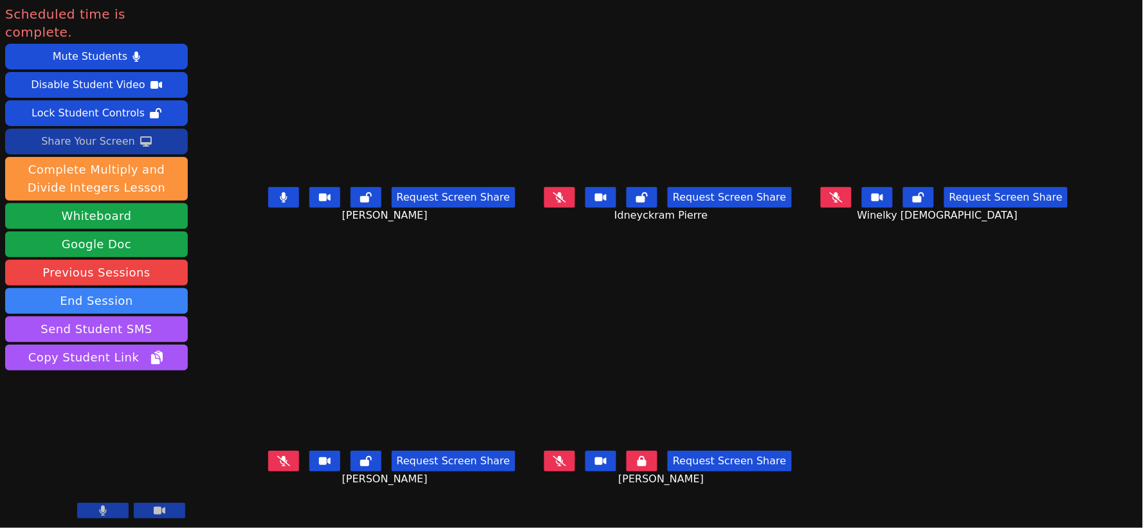
click at [280, 203] on icon at bounding box center [284, 197] width 8 height 10
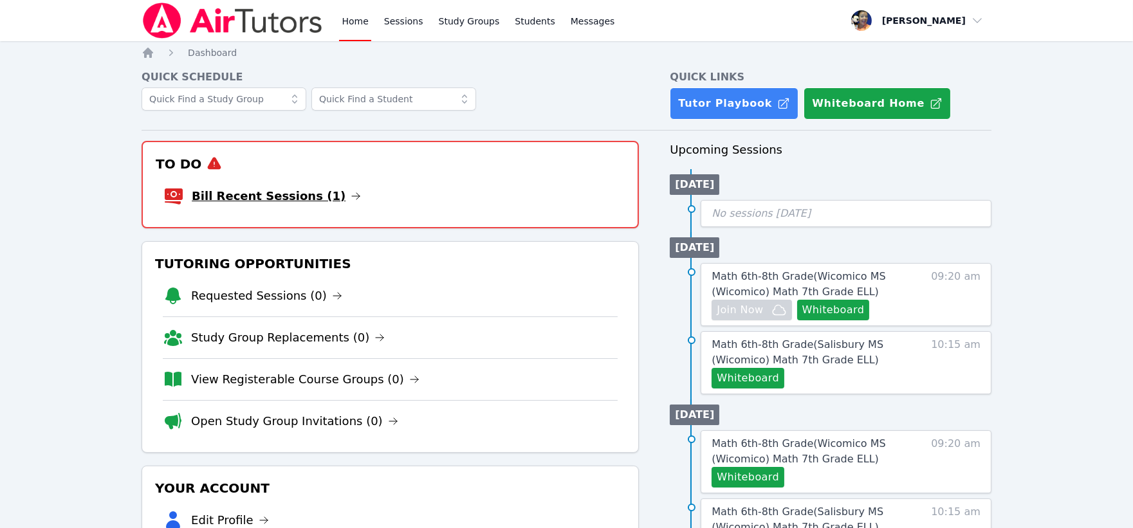
click at [305, 193] on link "Bill Recent Sessions (1)" at bounding box center [276, 196] width 169 height 18
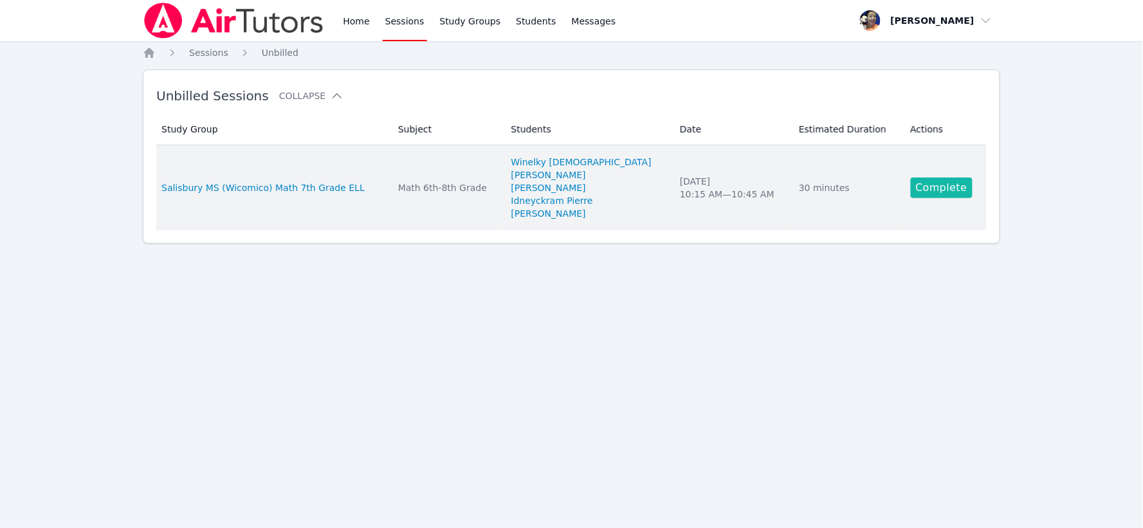
click at [938, 196] on link "Complete" at bounding box center [942, 188] width 62 height 21
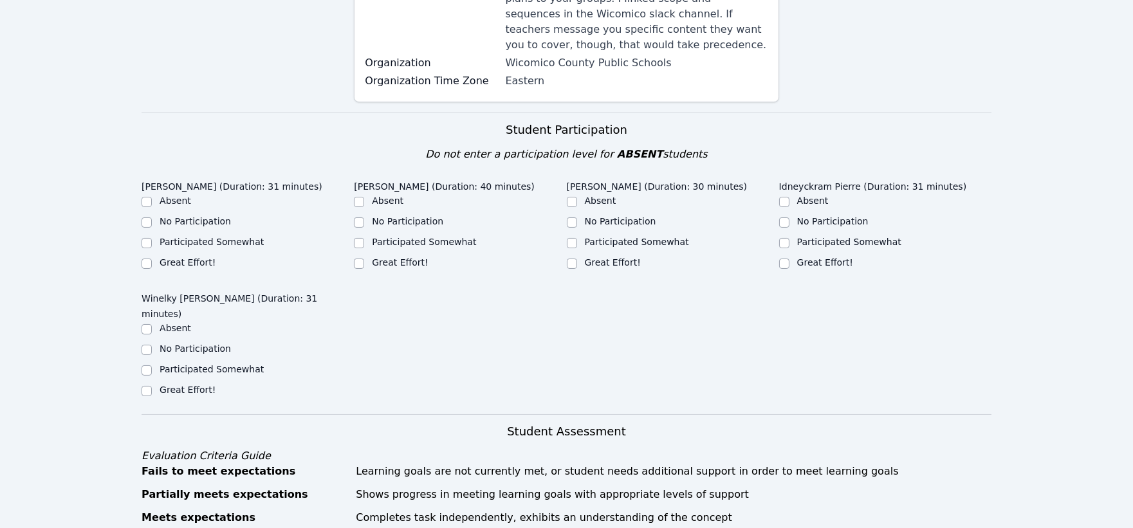
scroll to position [286, 0]
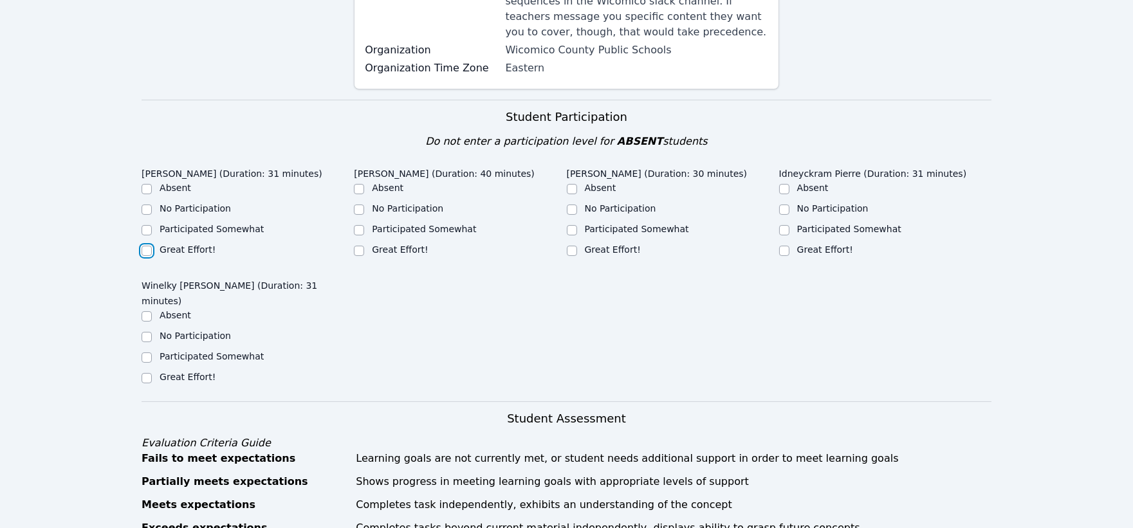
click at [149, 246] on input "Great Effort!" at bounding box center [147, 251] width 10 height 10
checkbox input "true"
click at [144, 373] on input "Great Effort!" at bounding box center [147, 378] width 10 height 10
checkbox input "true"
click at [361, 246] on input "Great Effort!" at bounding box center [359, 251] width 10 height 10
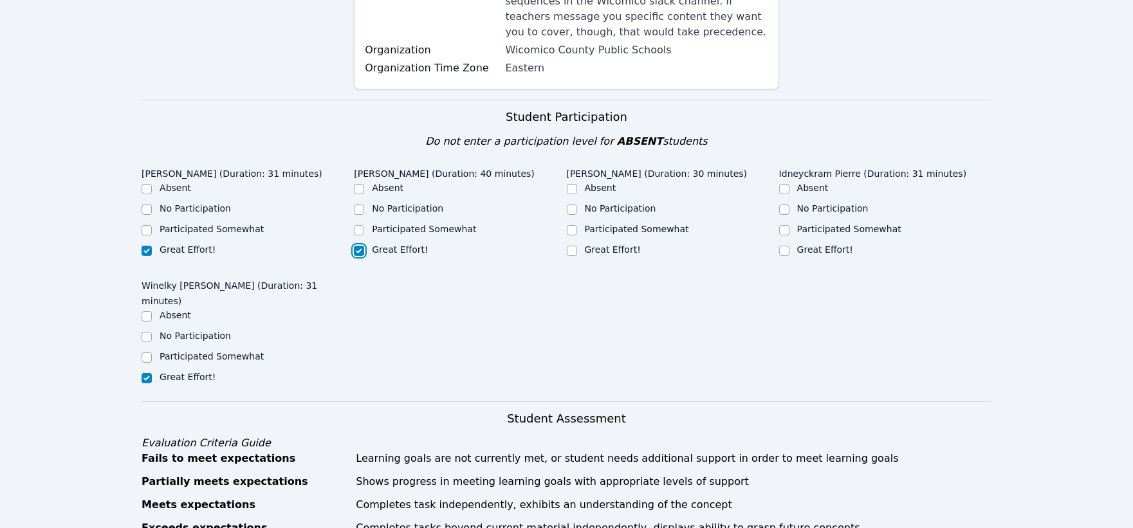
checkbox input "true"
click at [575, 246] on input "Great Effort!" at bounding box center [572, 251] width 10 height 10
checkbox input "true"
click at [788, 246] on input "Great Effort!" at bounding box center [784, 251] width 10 height 10
checkbox input "true"
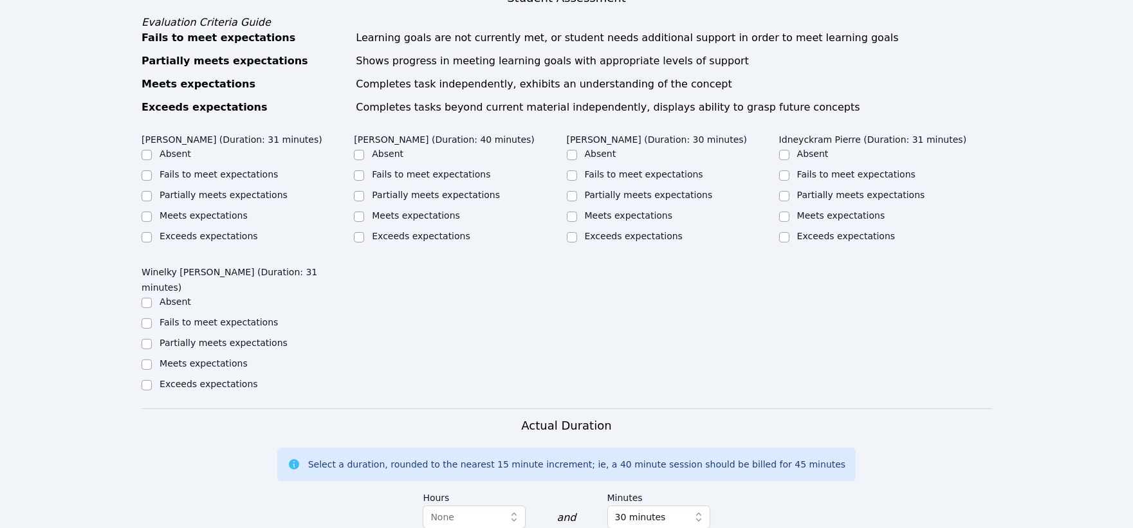
scroll to position [715, 0]
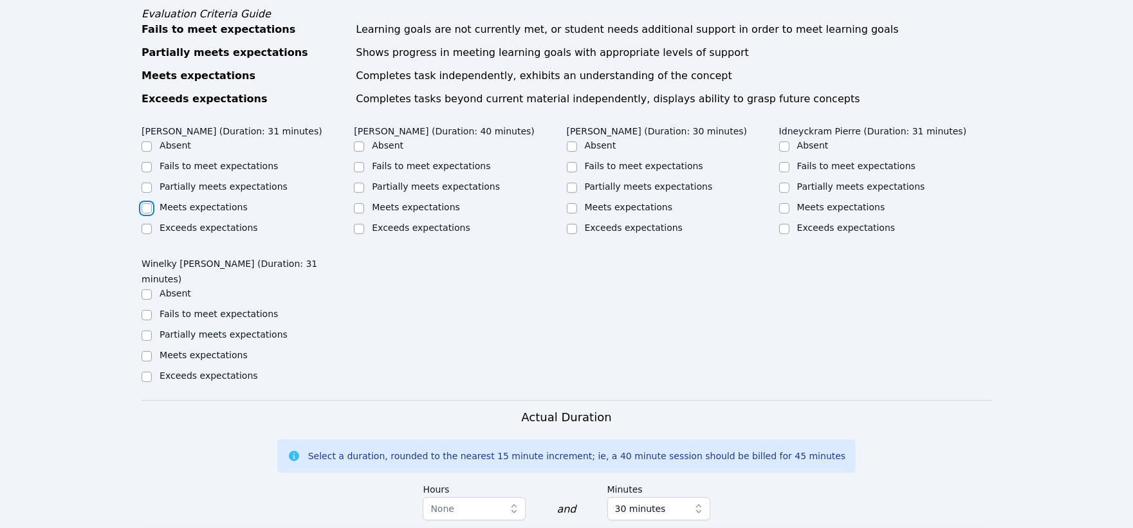
click at [145, 203] on input "Meets expectations" at bounding box center [147, 208] width 10 height 10
checkbox input "true"
click at [361, 183] on input "Partially meets expectations" at bounding box center [359, 188] width 10 height 10
checkbox input "true"
click at [573, 203] on input "Meets expectations" at bounding box center [572, 208] width 10 height 10
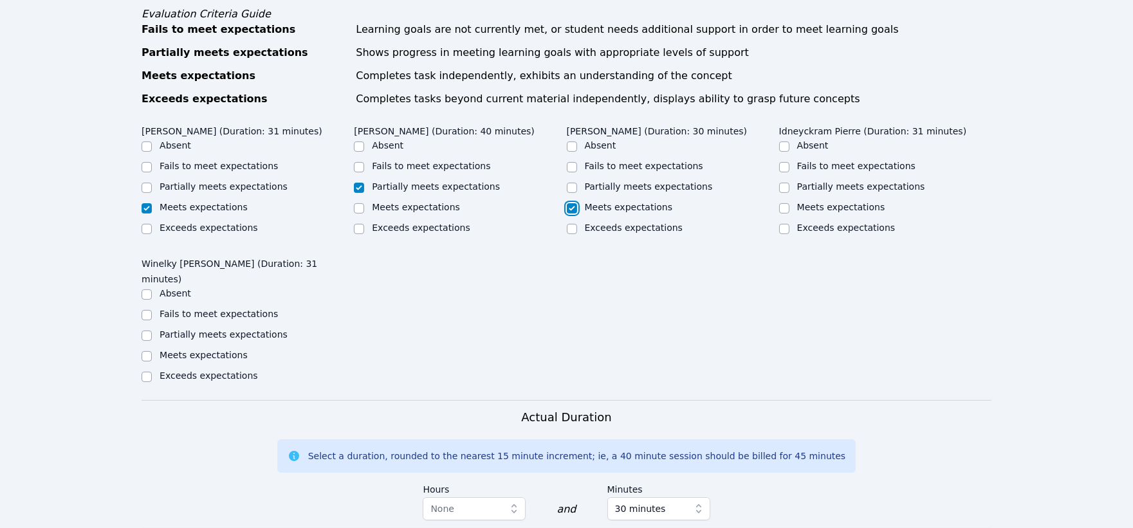
checkbox input "true"
click at [787, 203] on input "Meets expectations" at bounding box center [784, 208] width 10 height 10
checkbox input "true"
click at [146, 351] on input "Meets expectations" at bounding box center [147, 356] width 10 height 10
checkbox input "true"
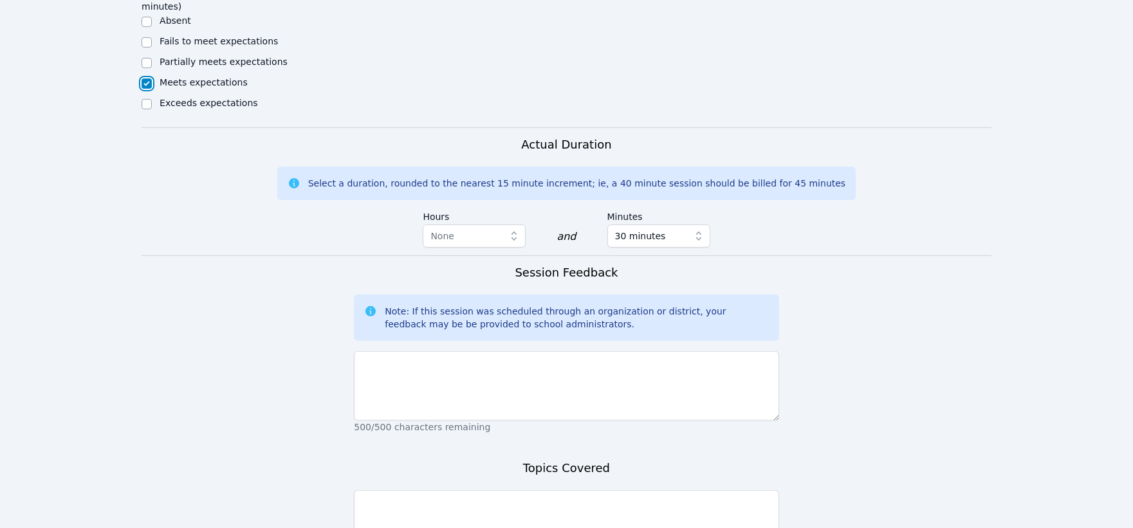
scroll to position [1072, 0]
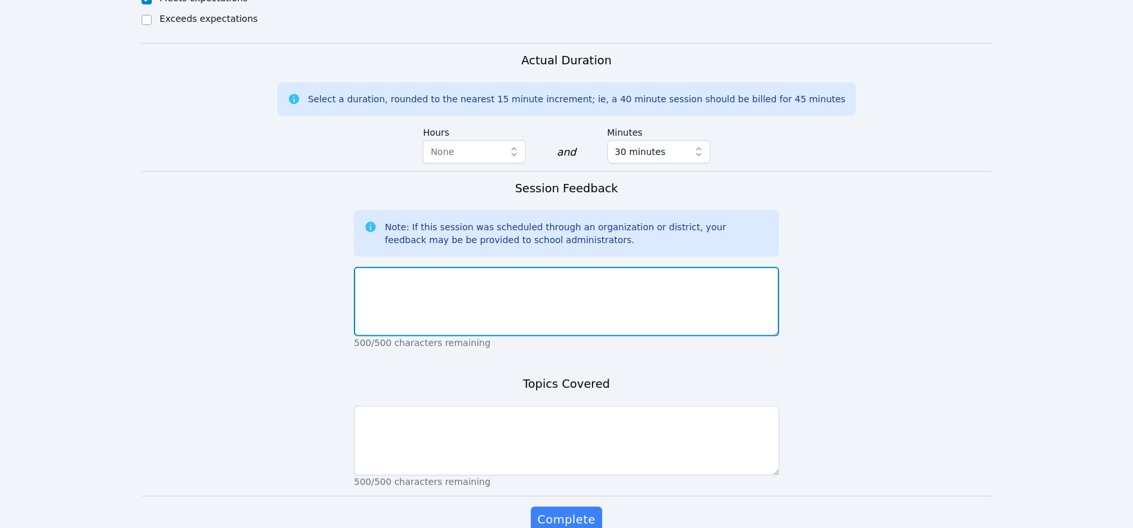
click at [660, 267] on textarea at bounding box center [566, 301] width 425 height 69
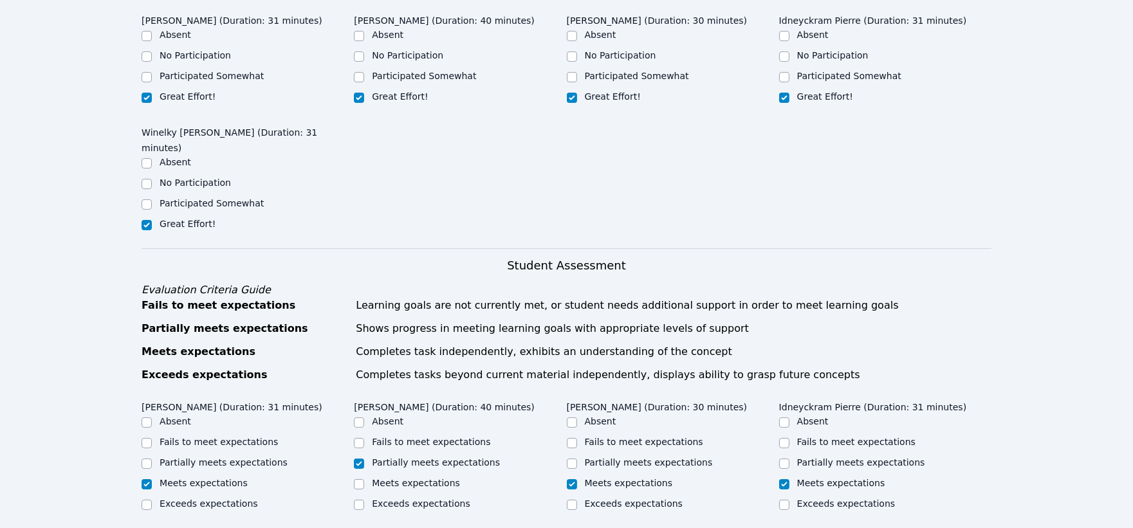
scroll to position [286, 0]
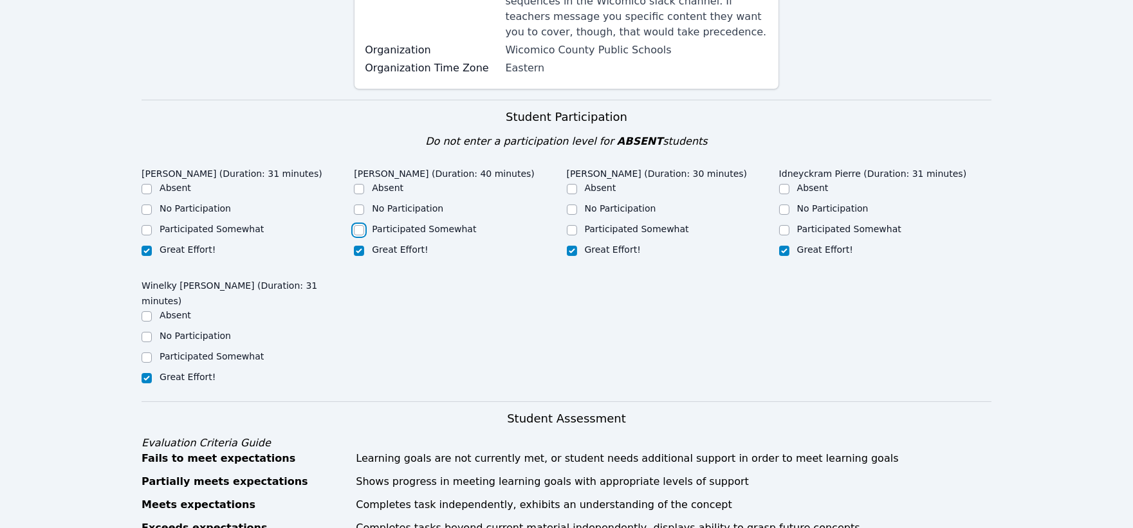
click at [356, 225] on input "Participated Somewhat" at bounding box center [359, 230] width 10 height 10
checkbox input "true"
checkbox input "false"
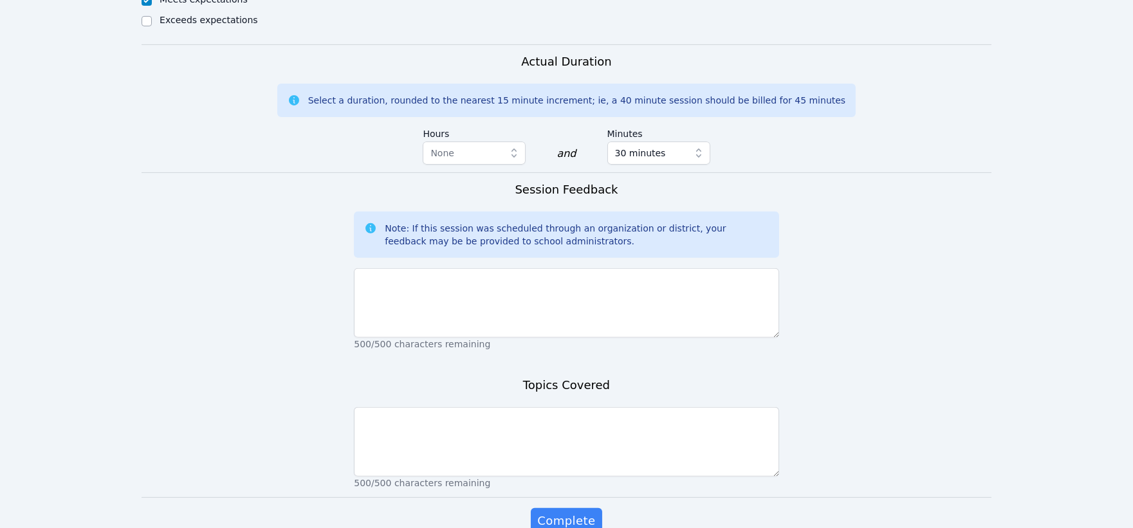
scroll to position [1091, 0]
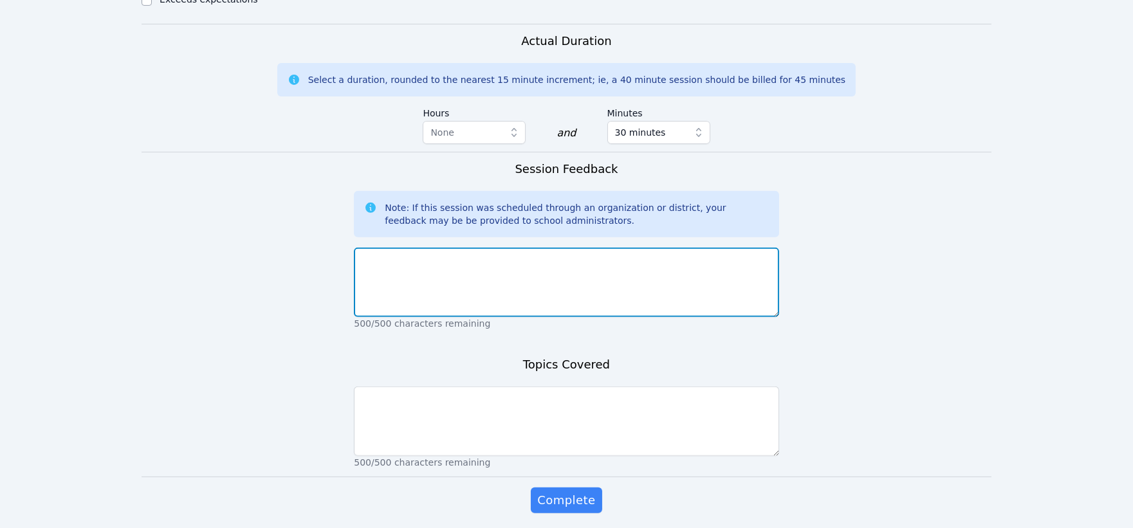
click at [567, 248] on textarea at bounding box center [566, 282] width 425 height 69
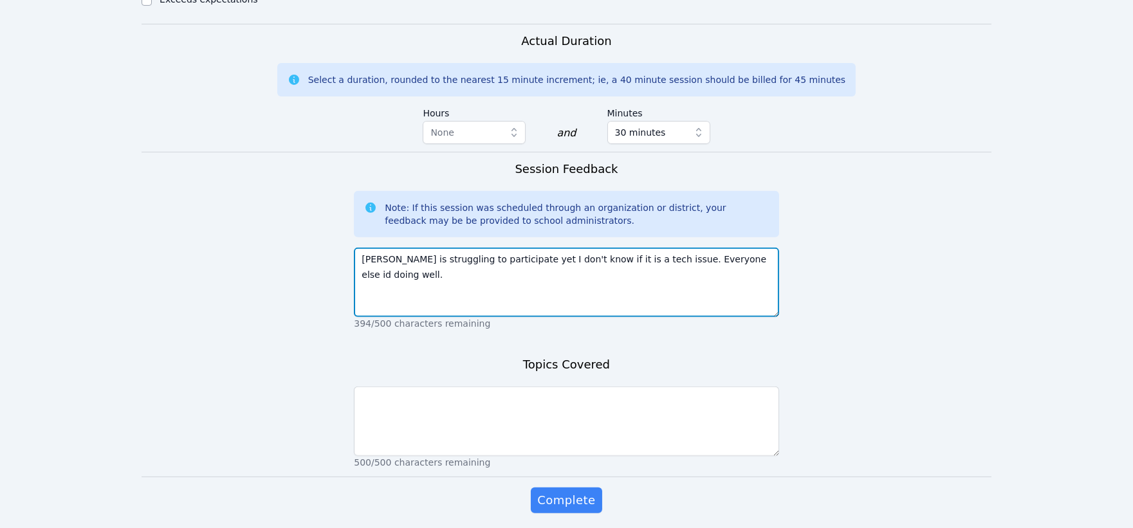
type textarea "[PERSON_NAME] is struggling to participate yet I don't know if it is a tech iss…"
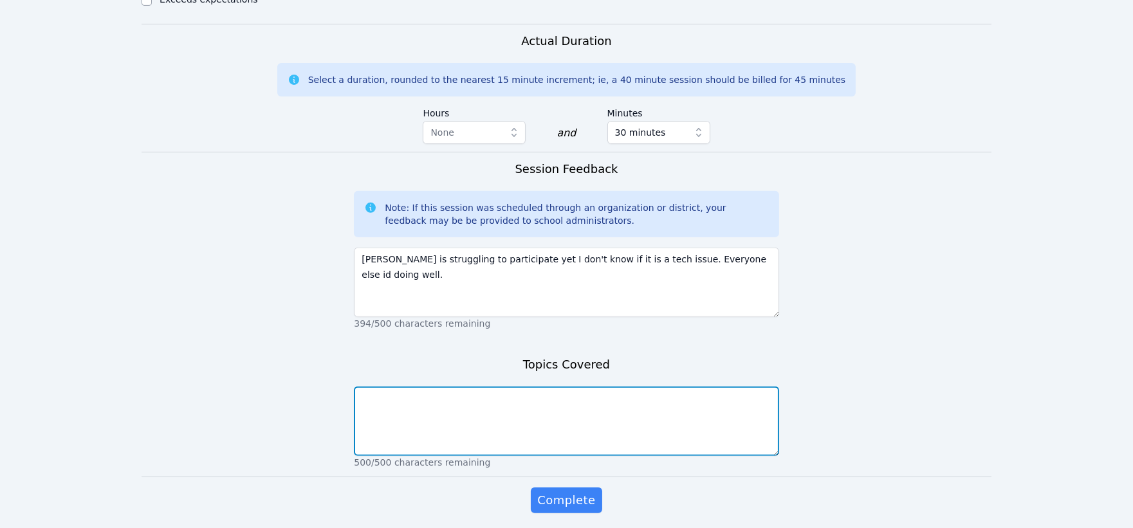
click at [510, 387] on textarea at bounding box center [566, 421] width 425 height 69
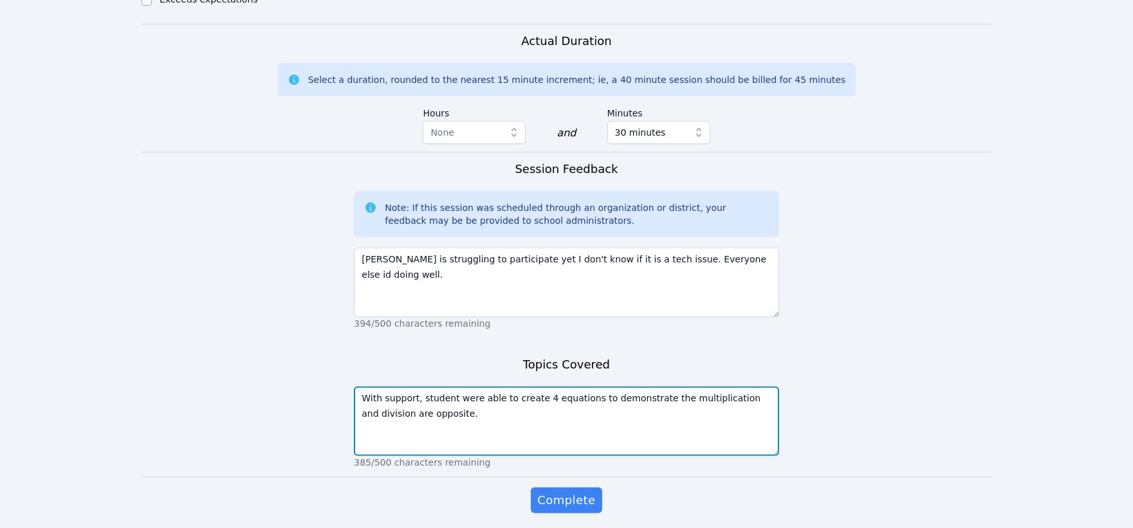
click at [423, 387] on textarea "With support, student were able to create 4 equations to demonstrate the multip…" at bounding box center [566, 421] width 425 height 69
drag, startPoint x: 624, startPoint y: 371, endPoint x: 685, endPoint y: 396, distance: 65.2
click at [685, 396] on textarea "With support, student were able to create 4 equations to demonstrate the multip…" at bounding box center [566, 421] width 425 height 69
click at [634, 387] on textarea "With support, student were able to create 4 equations to demonstrate the multip…" at bounding box center [566, 421] width 425 height 69
click at [664, 387] on textarea "With support, student were able to create 4 equations to demonstrate the multip…" at bounding box center [566, 421] width 425 height 69
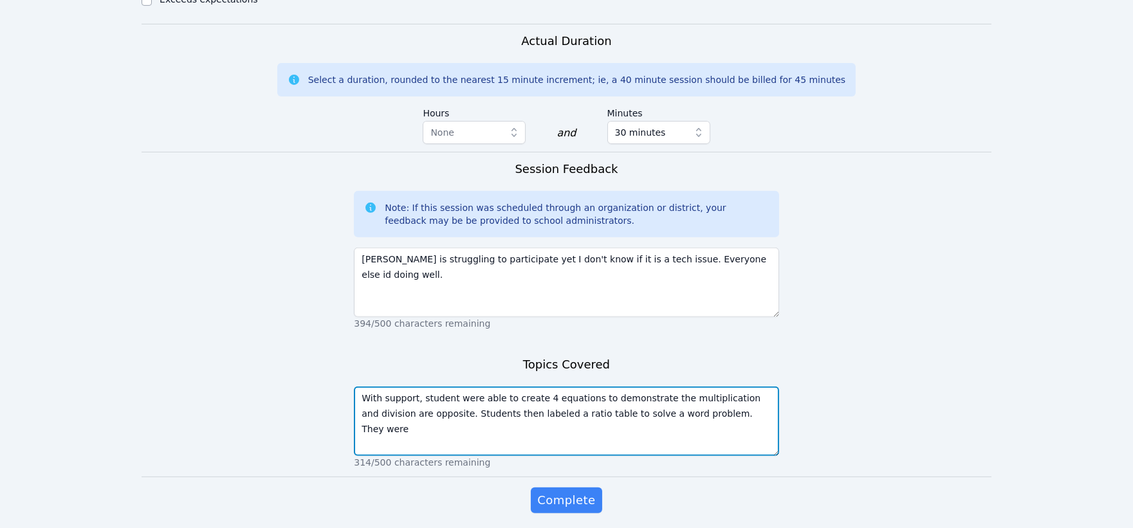
click at [504, 387] on textarea "With support, student were able to create 4 equations to demonstrate the multip…" at bounding box center [566, 421] width 425 height 69
click at [772, 387] on textarea "With support, student were able to create 4 equations to demonstrate the multip…" at bounding box center [566, 421] width 425 height 69
type textarea "With support, student were able to create 4 equations to demonstrate the multip…"
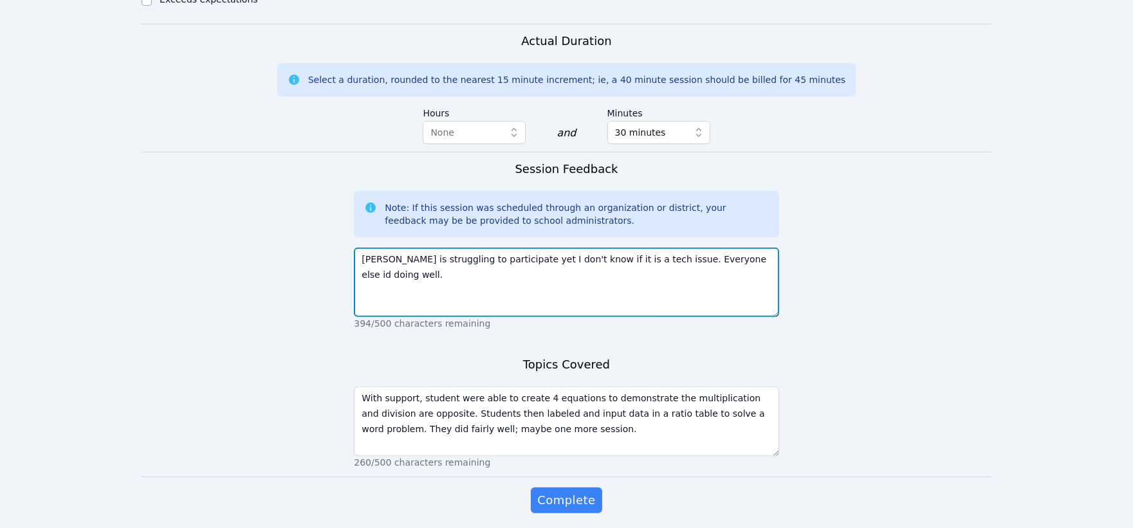
click at [706, 248] on textarea "[PERSON_NAME] is struggling to participate yet I don't know if it is a tech iss…" at bounding box center [566, 282] width 425 height 69
click at [642, 248] on textarea "[PERSON_NAME] is struggling to participate yet I don't know if it is a tech iss…" at bounding box center [566, 282] width 425 height 69
type textarea "[PERSON_NAME] is struggling to participate yet I don't know if it is a tech iss…"
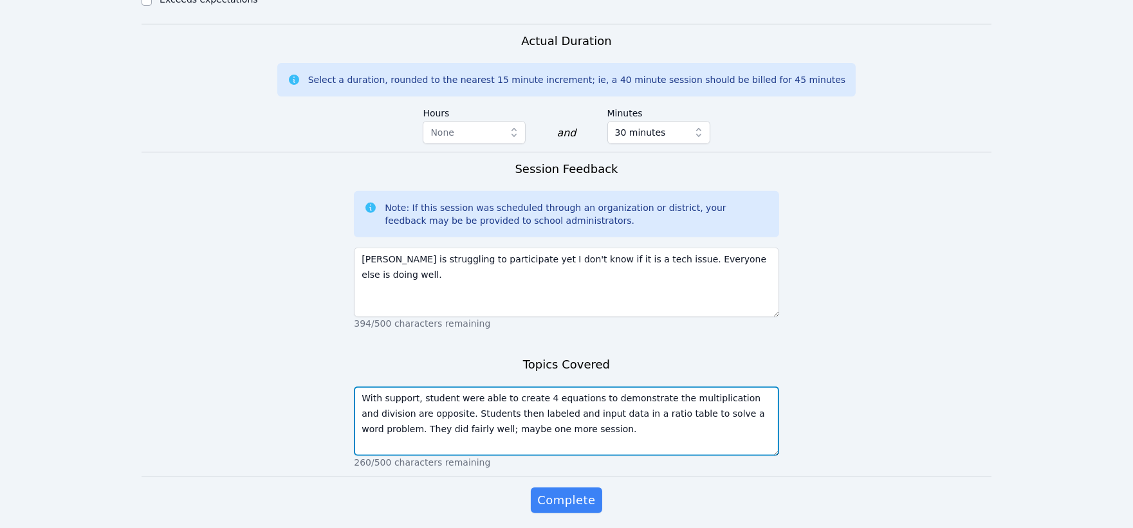
click at [653, 387] on textarea "With support, student were able to create 4 equations to demonstrate the multip…" at bounding box center [566, 421] width 425 height 69
click at [410, 387] on textarea "With support, student were able to create 4 equations to demonstrate that multi…" at bounding box center [566, 421] width 425 height 69
type textarea "With support, student were able to create 4 equations to demonstrate that multi…"
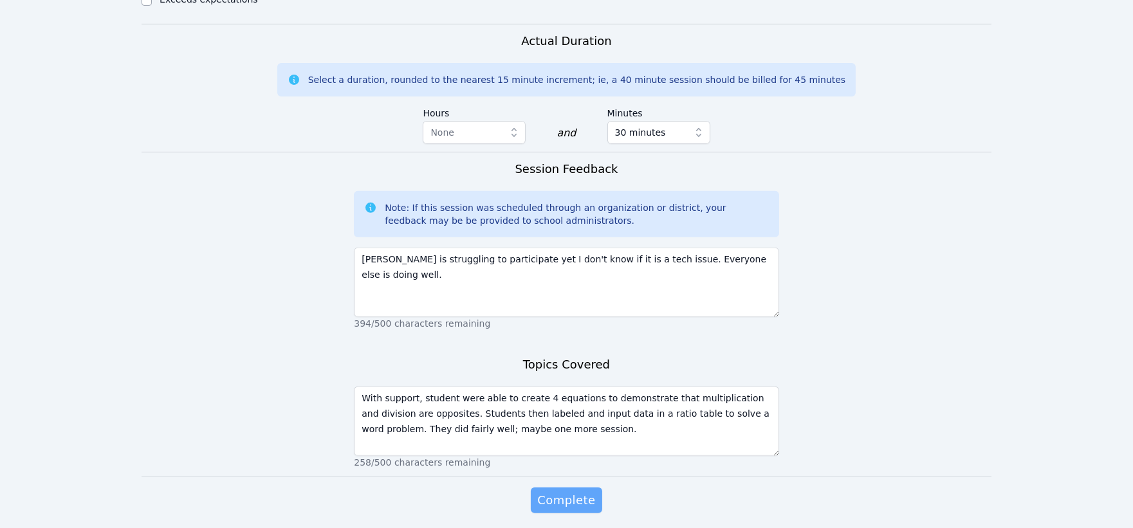
click at [580, 492] on span "Complete" at bounding box center [566, 501] width 58 height 18
